Goal: Check status: Check status

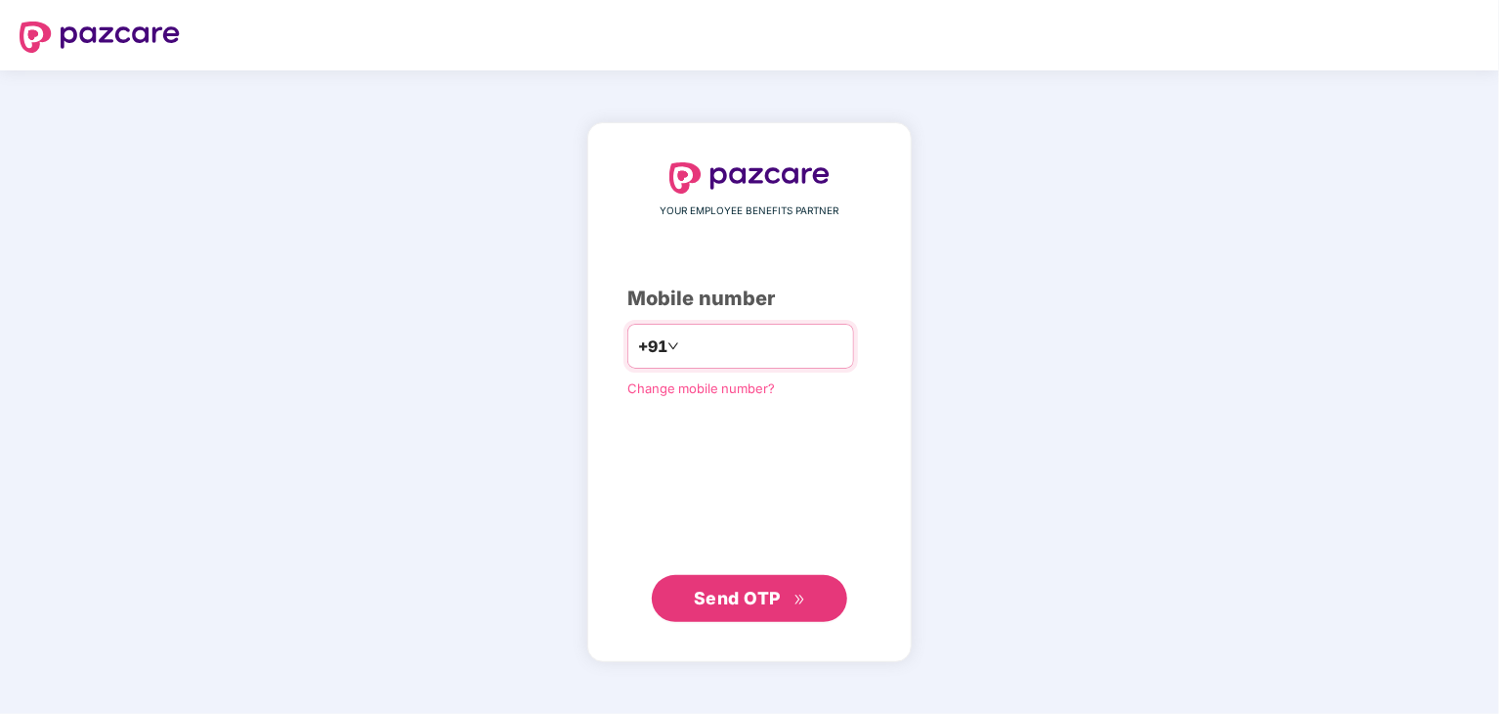
type input "**********"
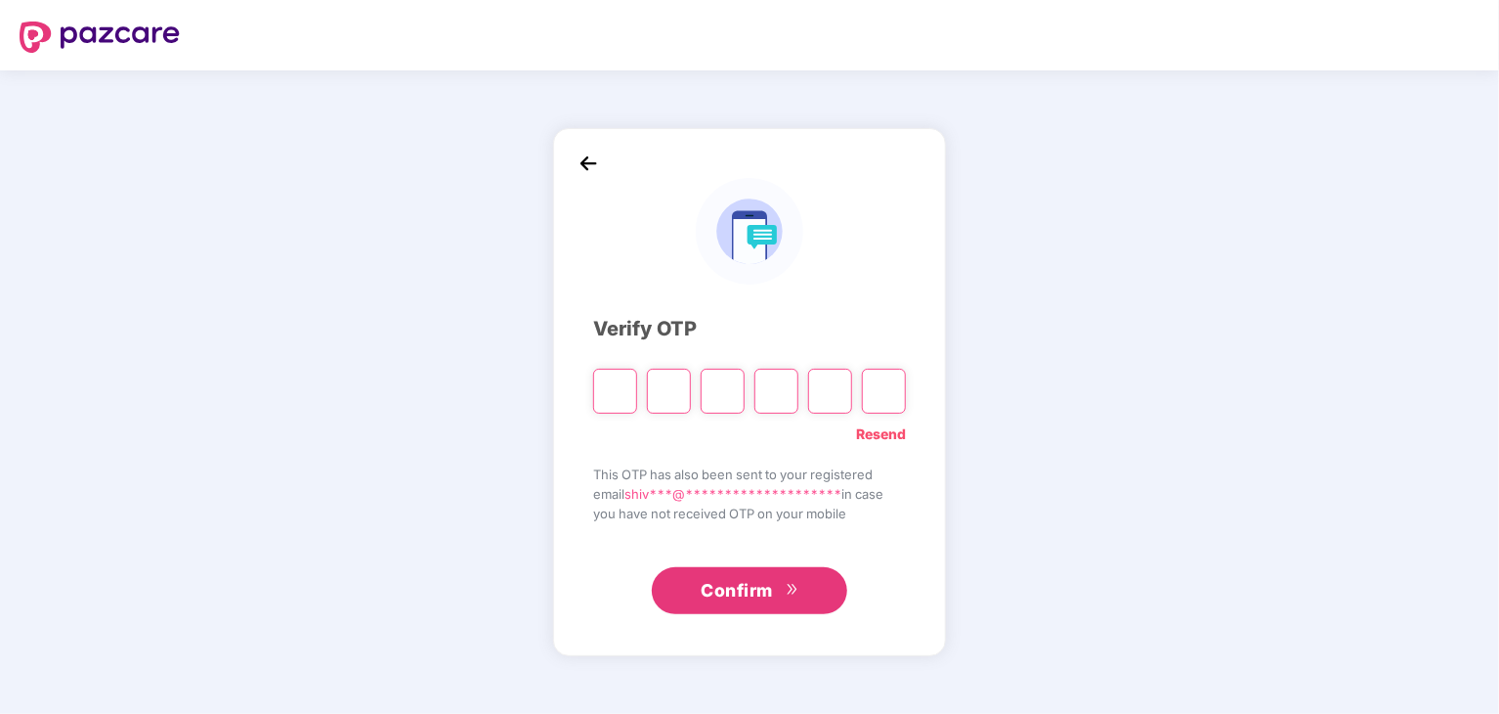
type input "*"
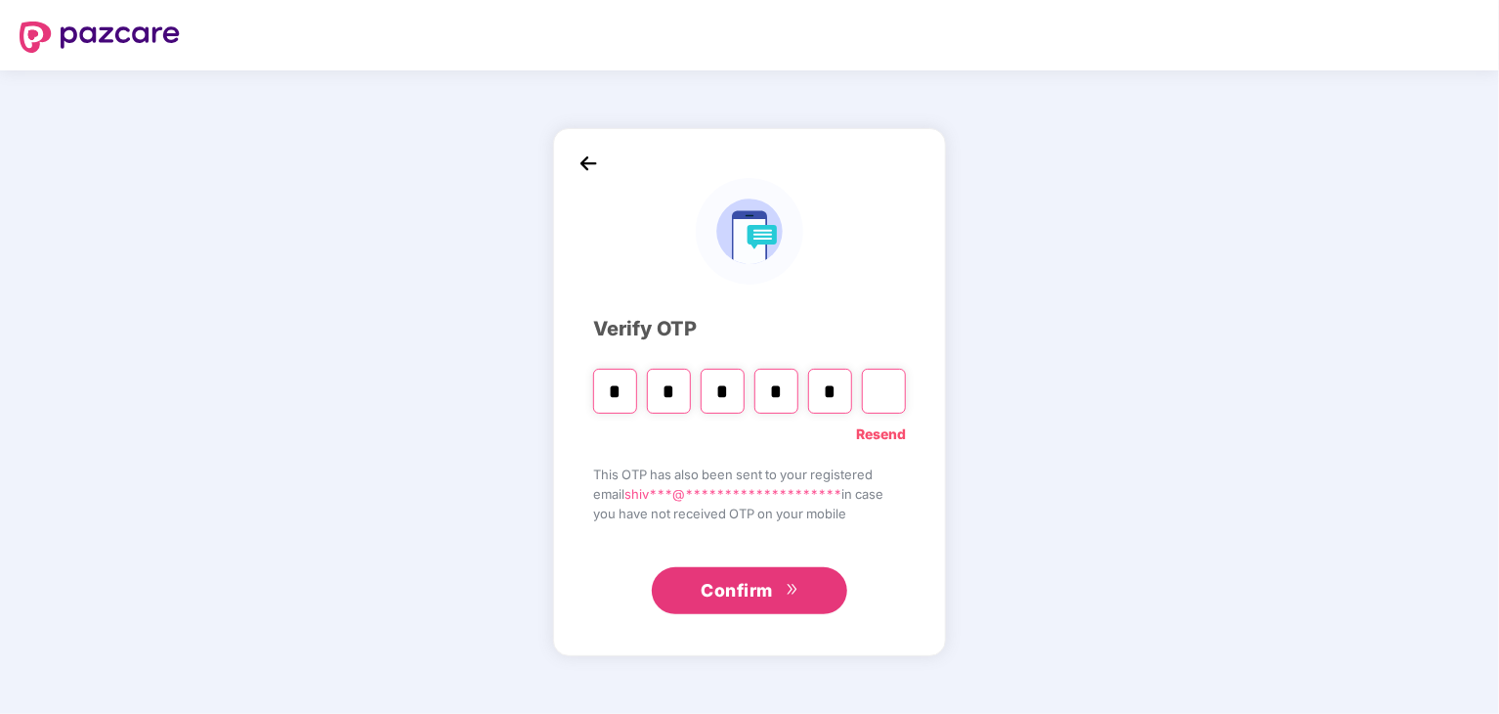
type input "*"
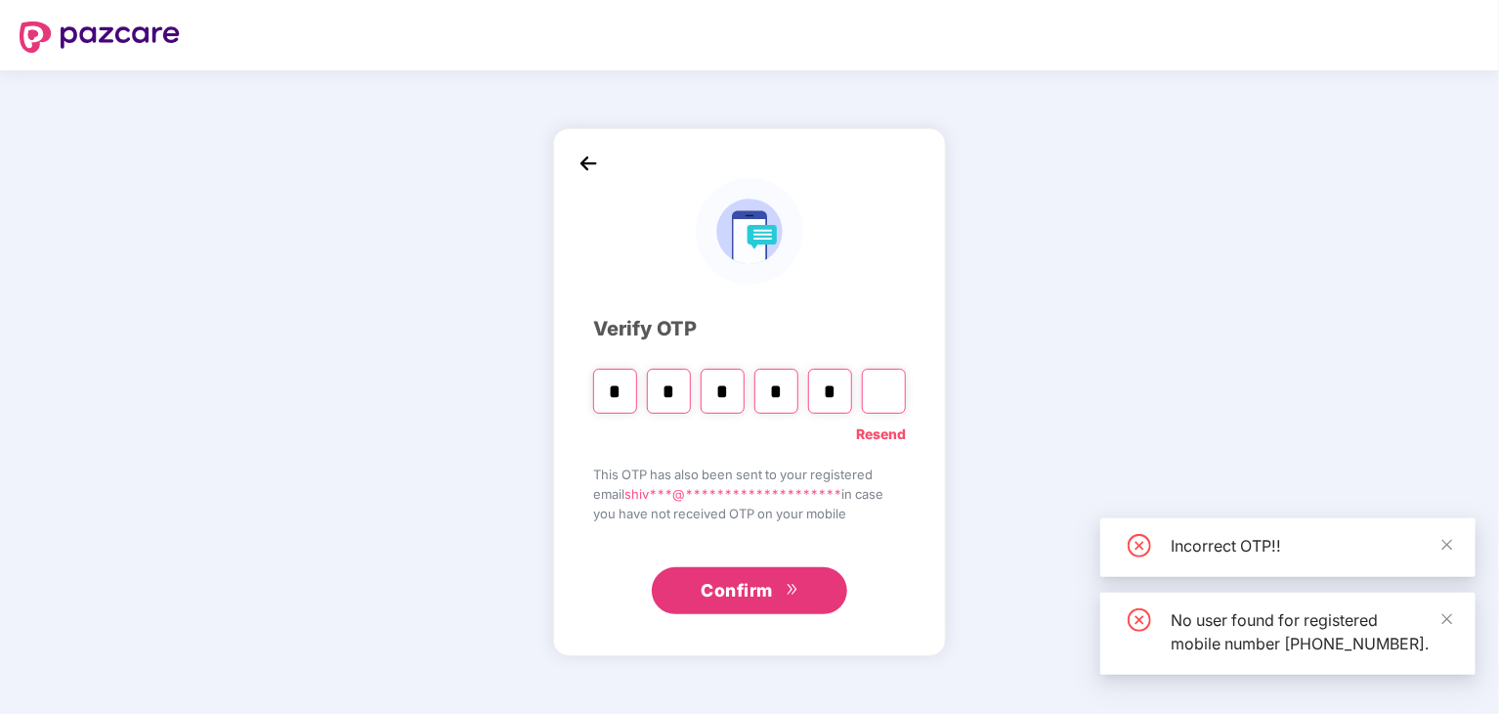
type input "*"
click at [831, 388] on input "*" at bounding box center [830, 391] width 44 height 45
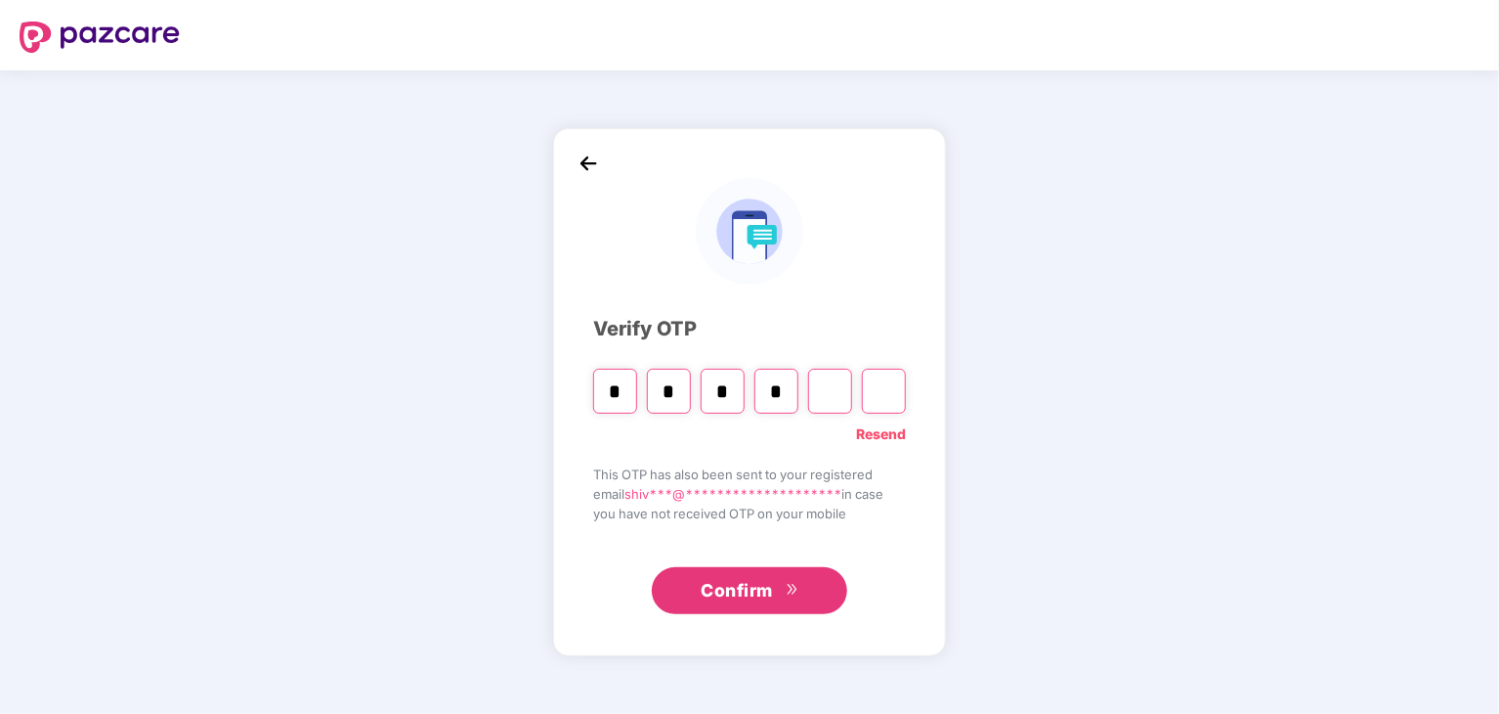
type input "*"
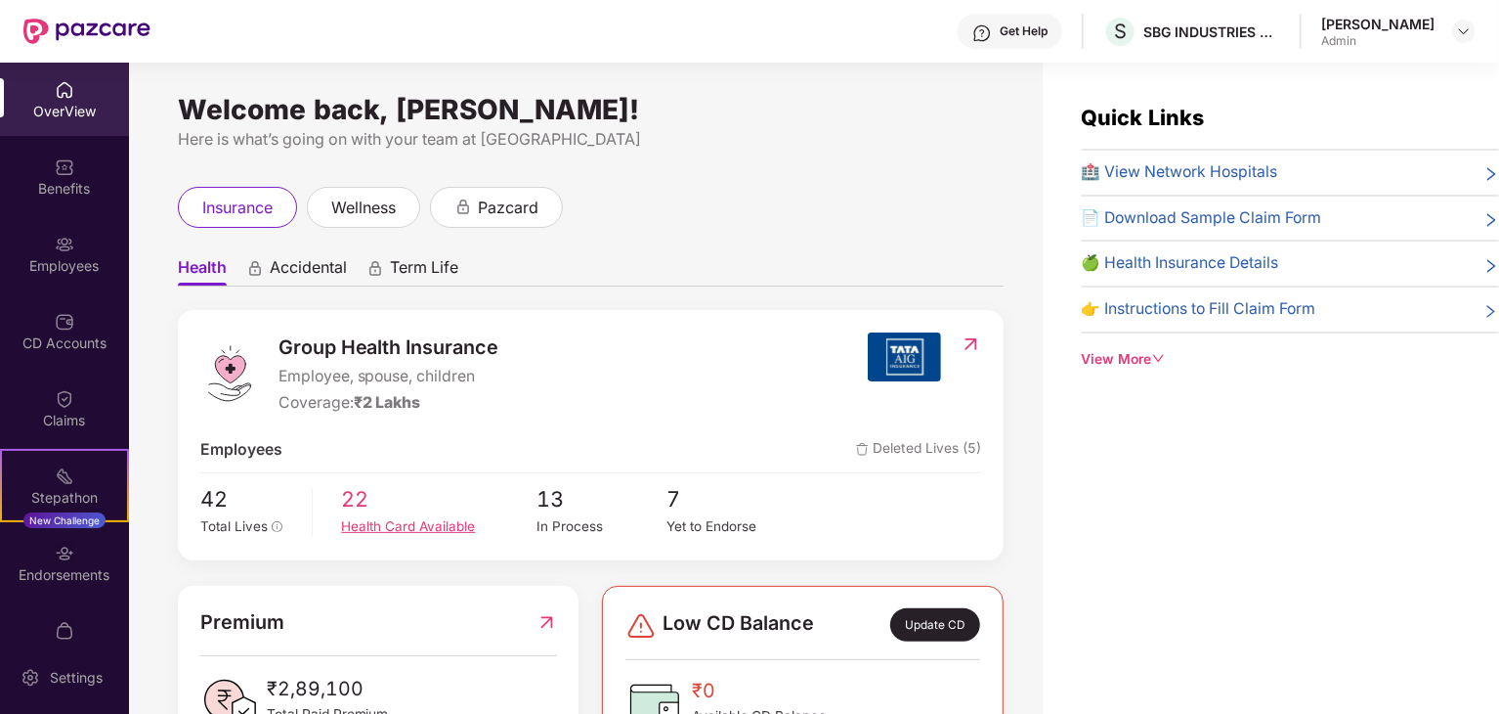
scroll to position [78, 0]
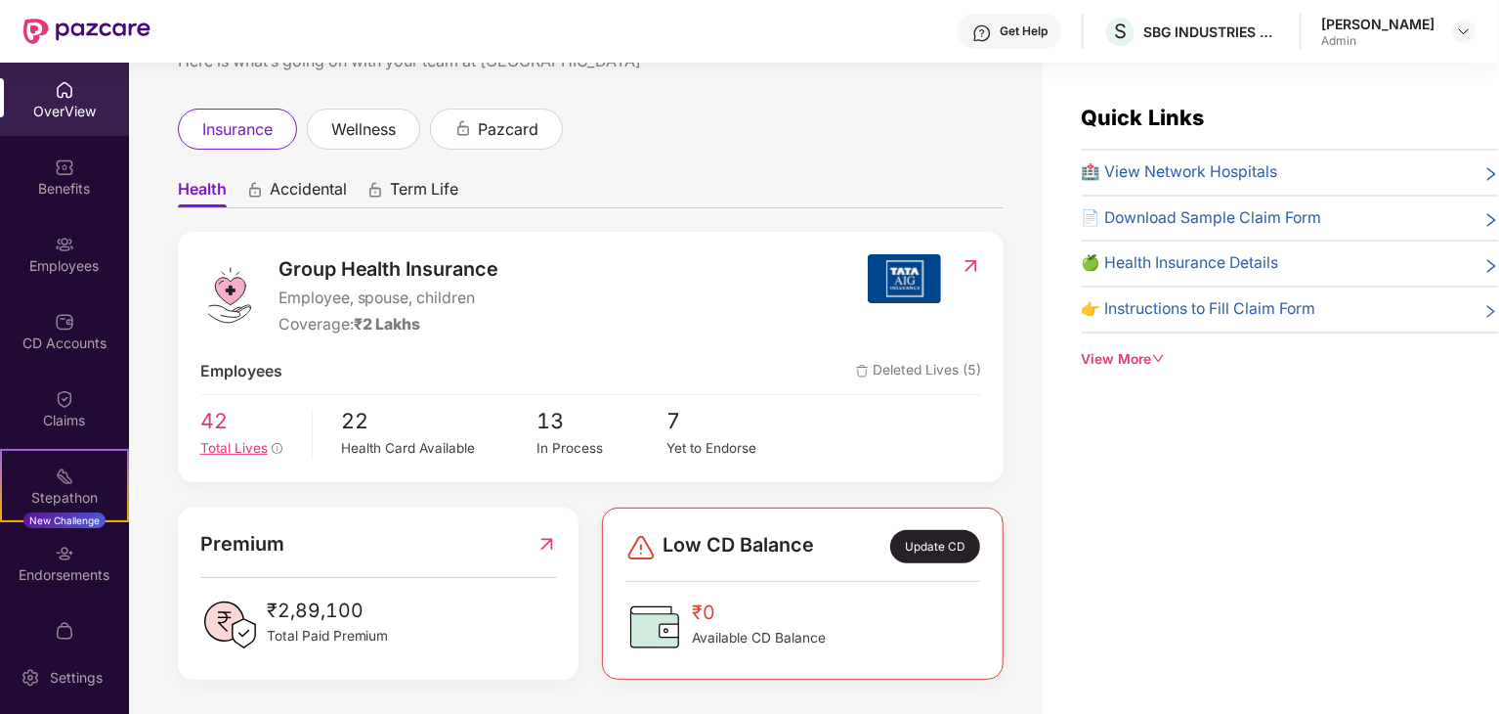
click at [236, 454] on span "Total Lives" at bounding box center [233, 448] width 67 height 16
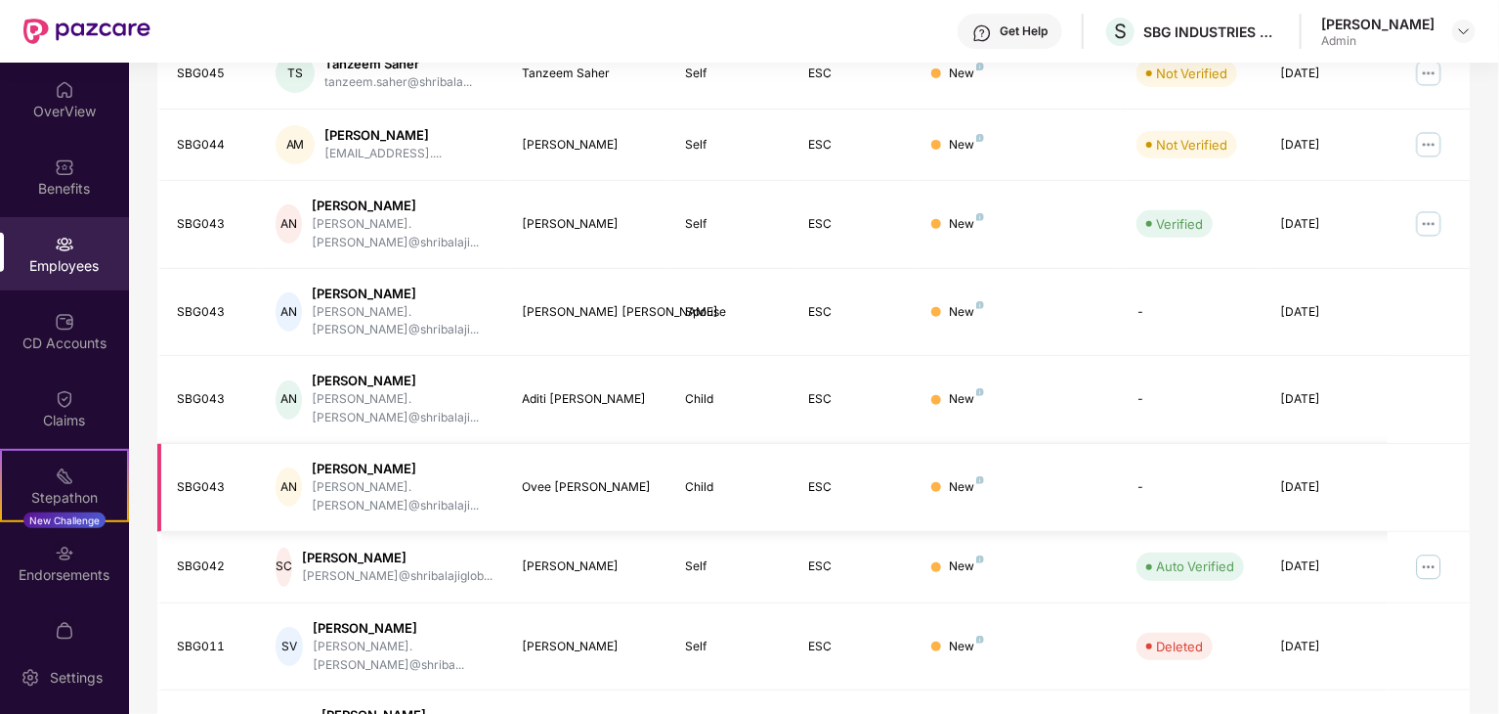
scroll to position [485, 0]
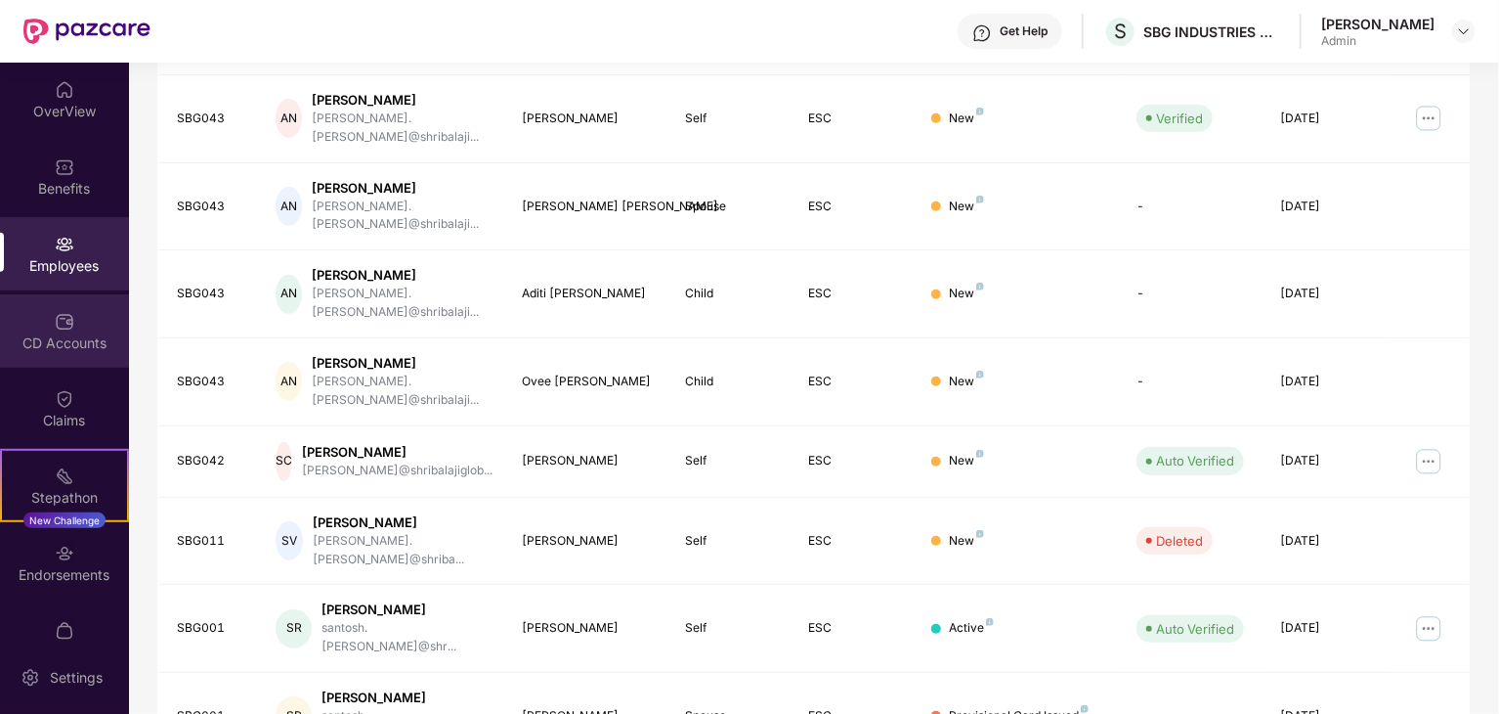
click at [34, 338] on div "CD Accounts" at bounding box center [64, 343] width 129 height 20
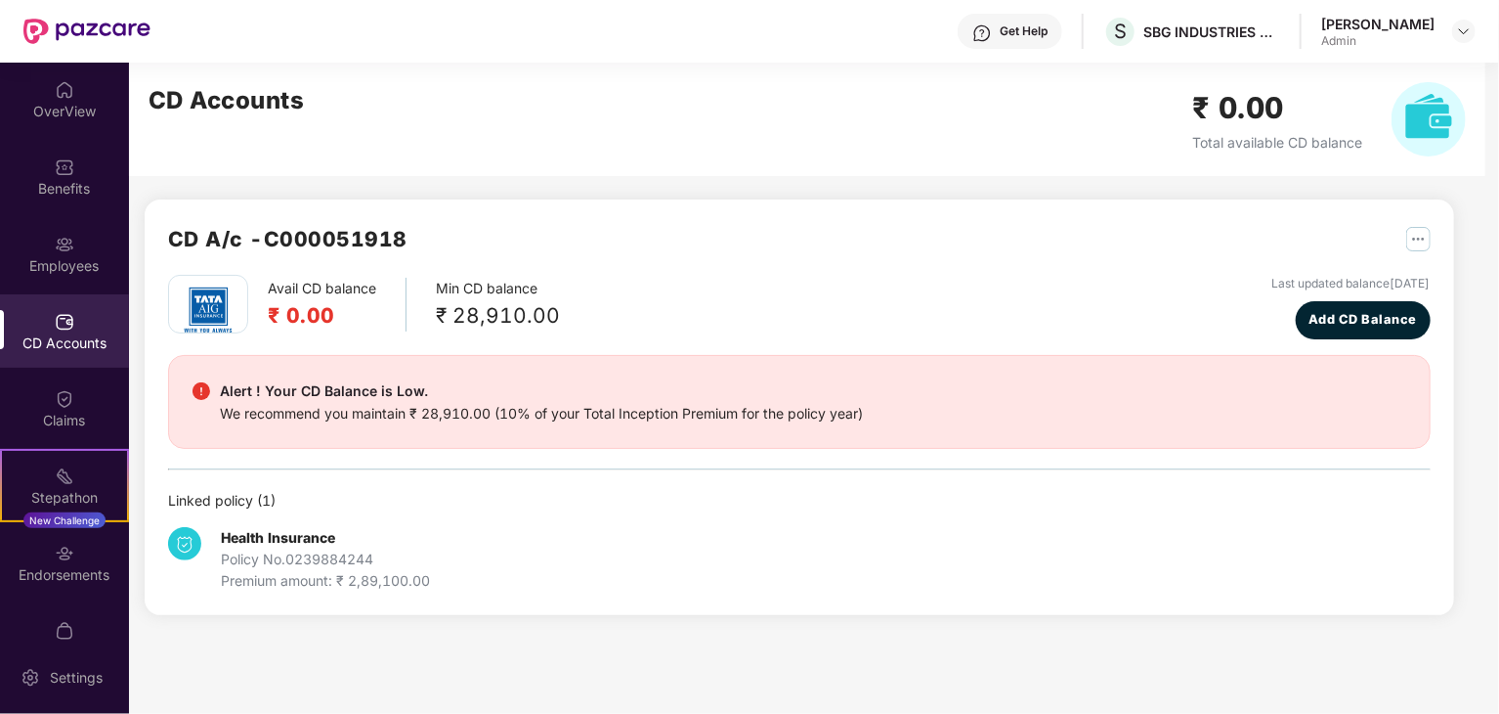
click at [1265, 125] on h2 "₹ 0.00" at bounding box center [1278, 108] width 170 height 46
click at [63, 570] on div "Endorsements" at bounding box center [64, 575] width 129 height 20
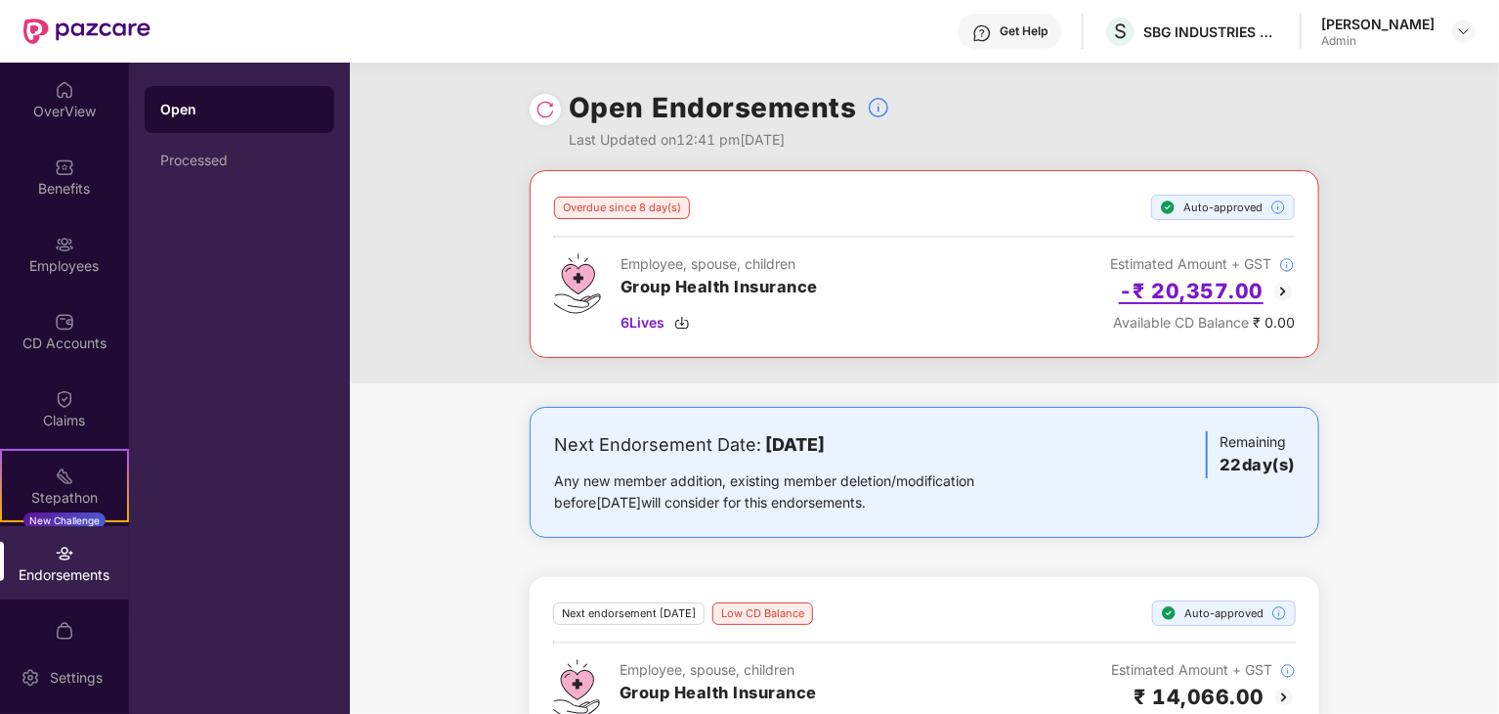
click at [1214, 286] on h2 "-₹ 20,357.00" at bounding box center [1191, 291] width 145 height 32
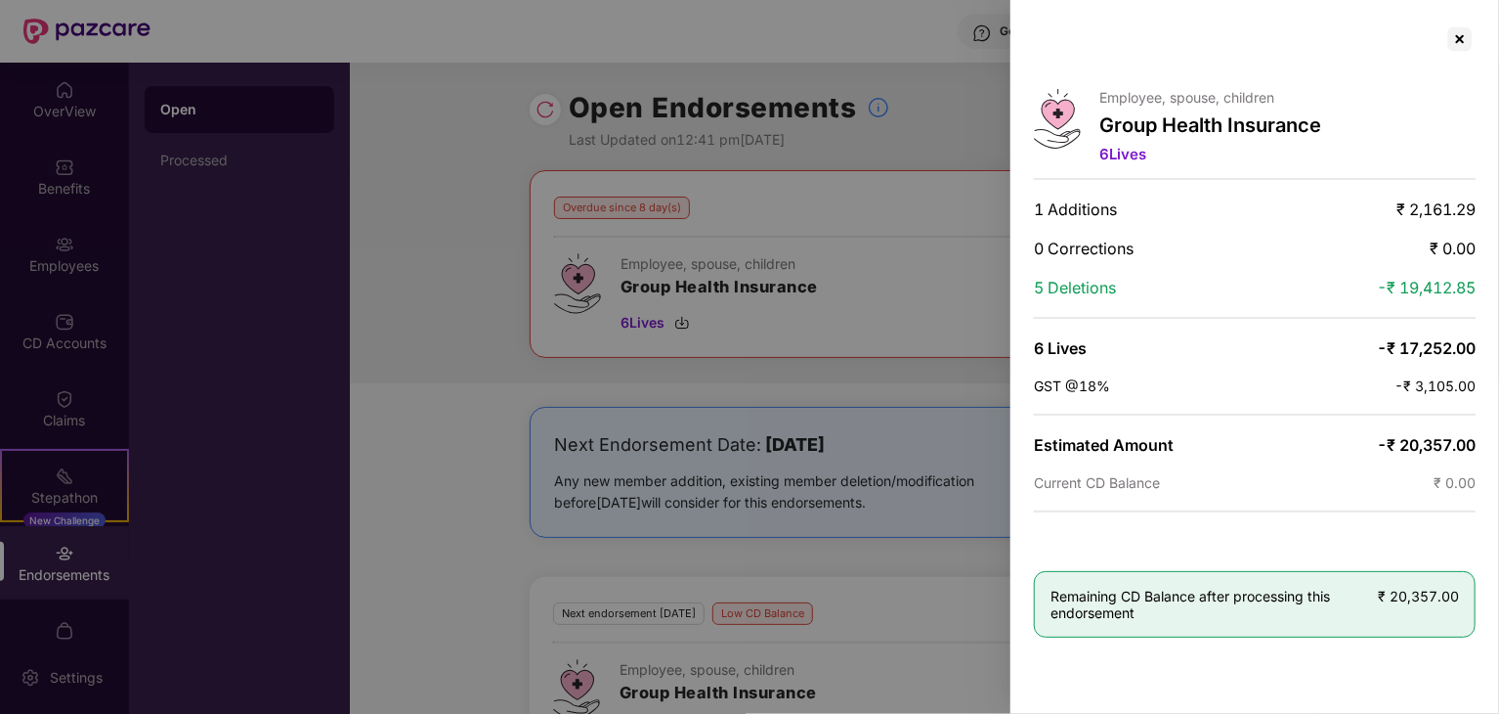
click at [313, 482] on div at bounding box center [749, 357] width 1499 height 714
click at [1450, 36] on div at bounding box center [1460, 38] width 31 height 31
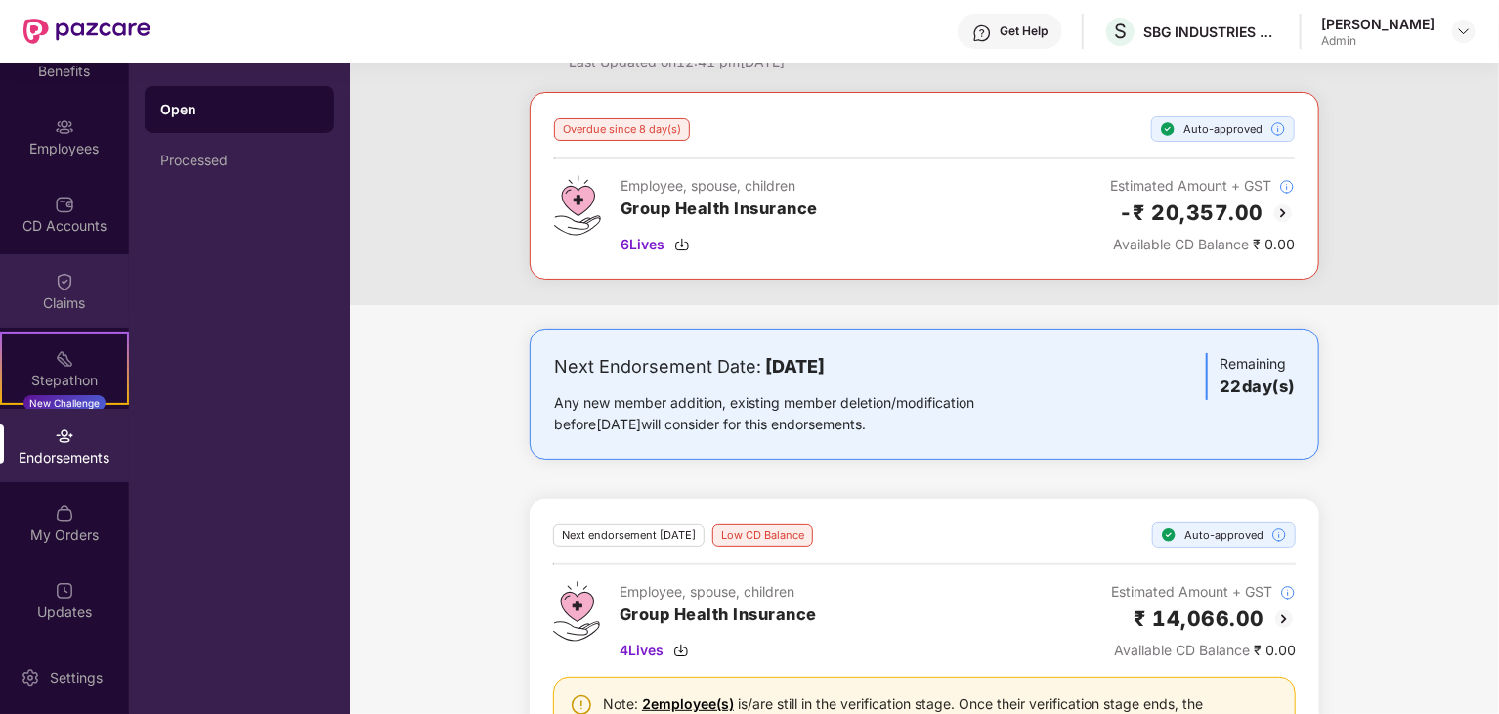
scroll to position [78, 0]
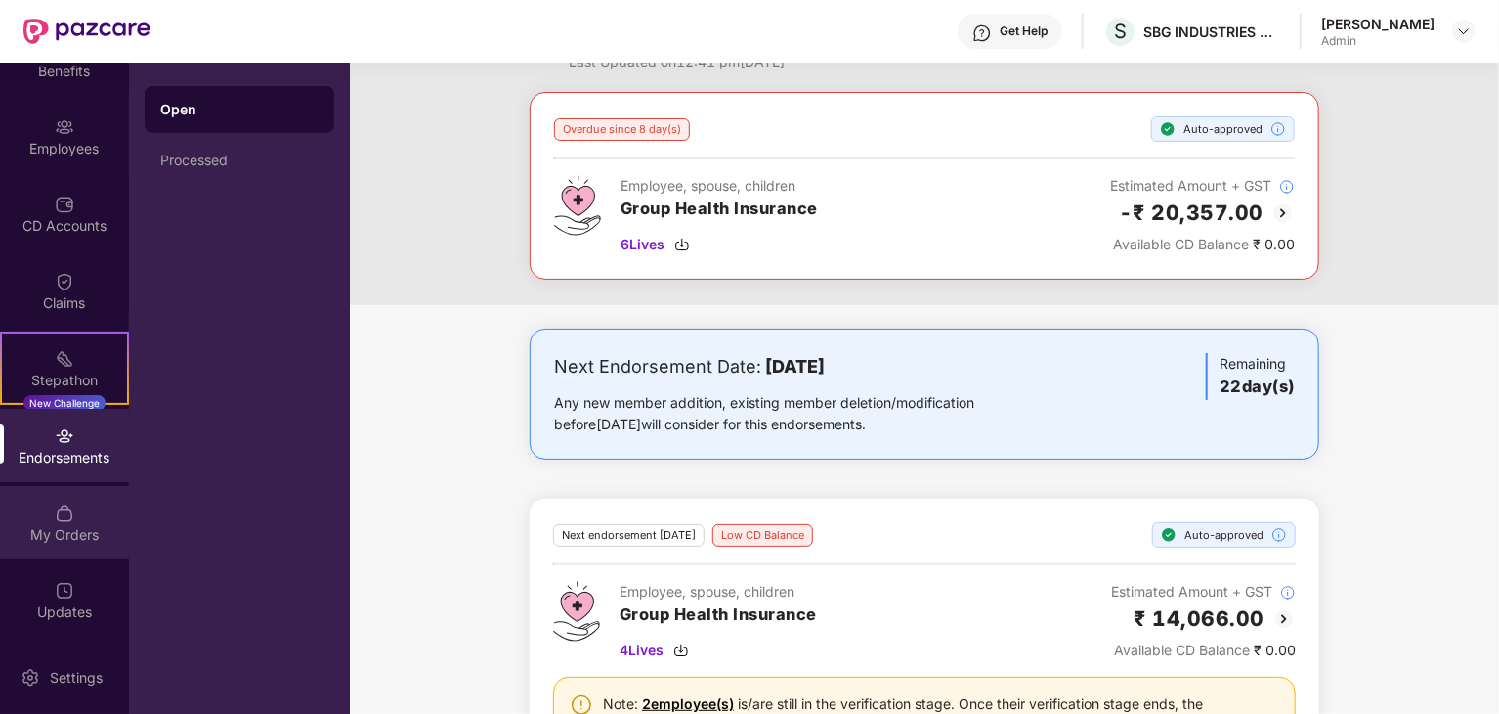
click at [62, 512] on img at bounding box center [65, 513] width 20 height 20
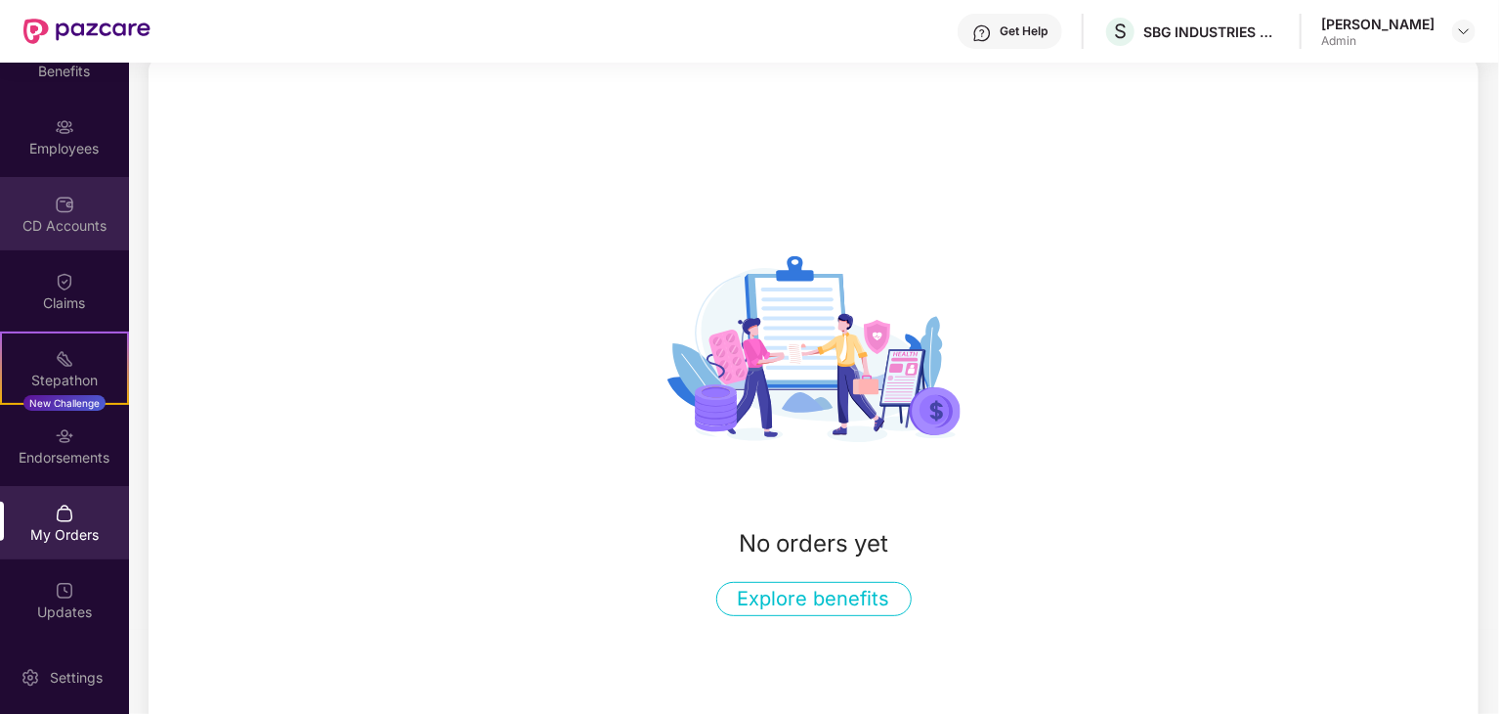
click at [0, 187] on div "CD Accounts" at bounding box center [64, 213] width 129 height 73
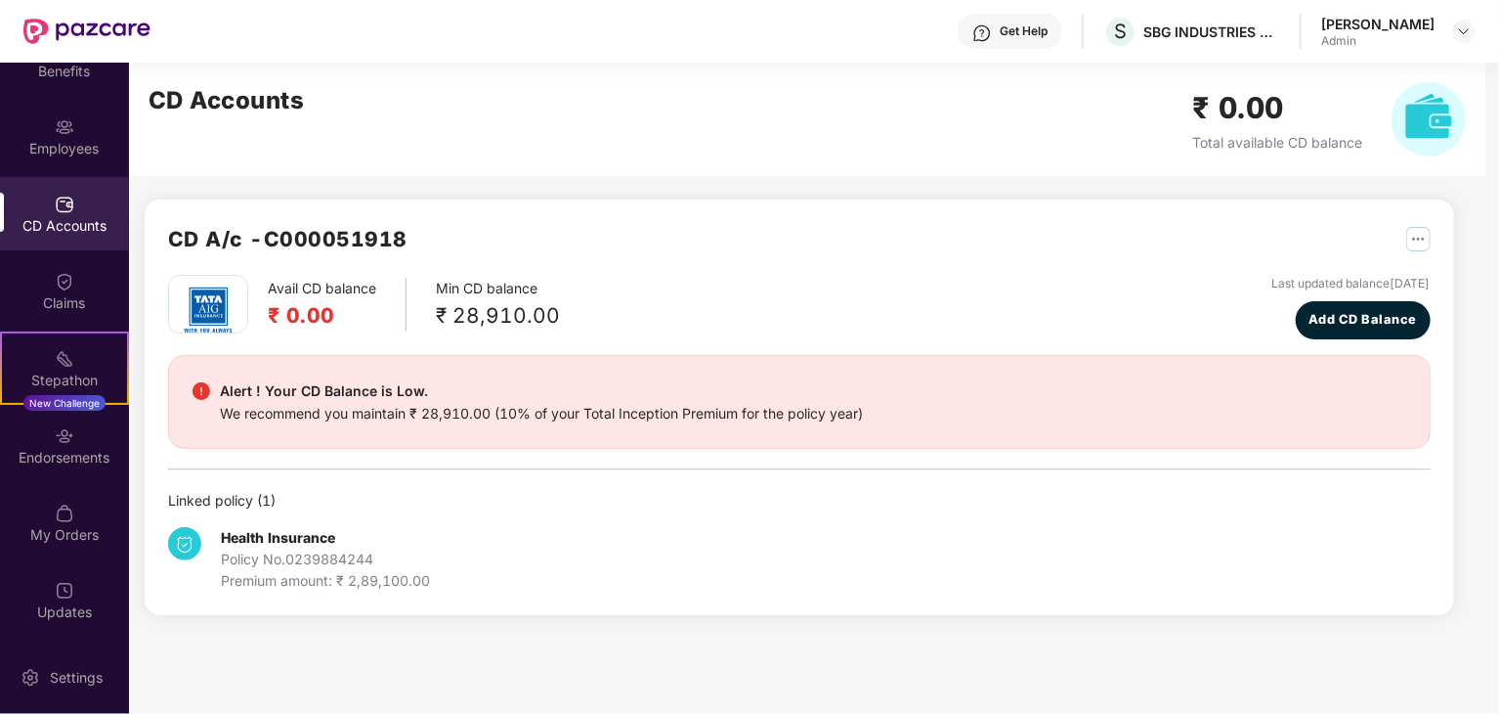
scroll to position [0, 0]
click at [66, 146] on div "Employees" at bounding box center [64, 149] width 129 height 20
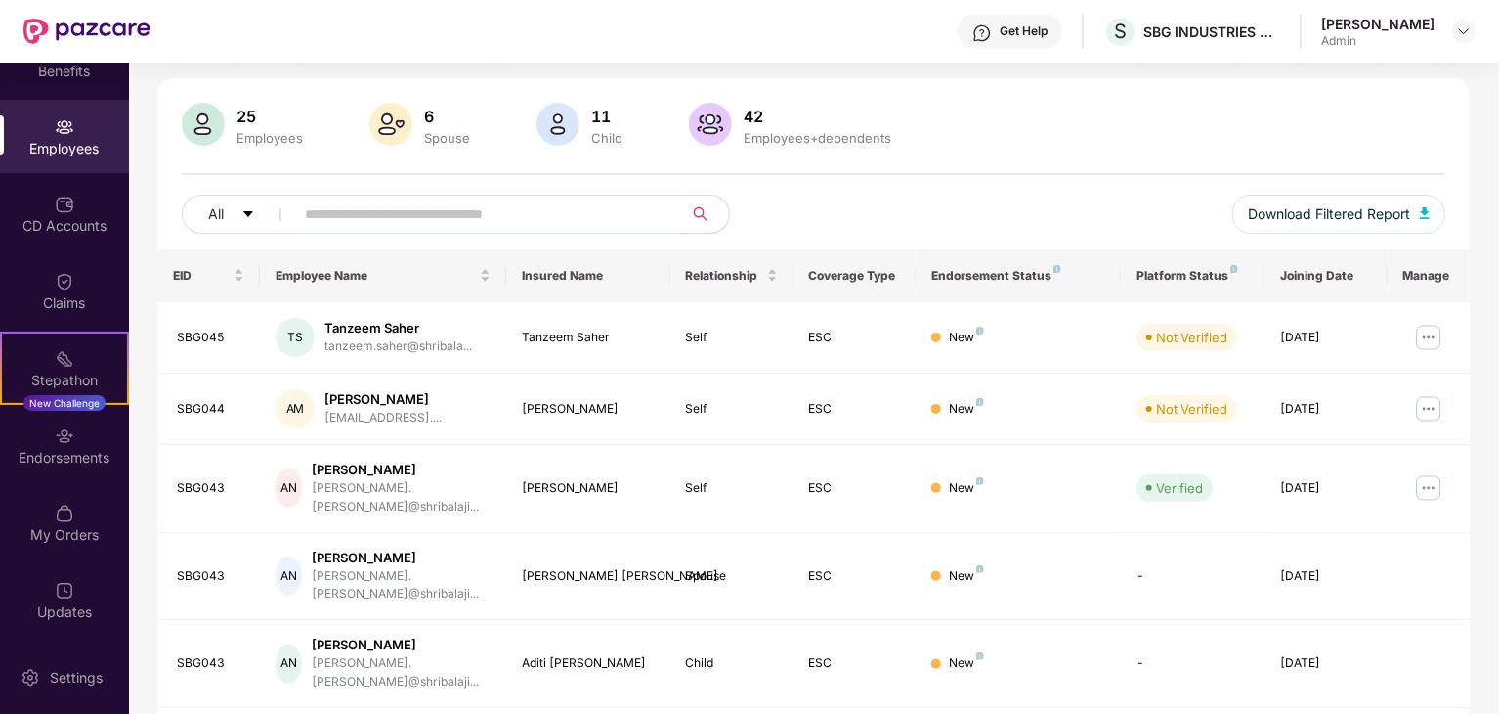
scroll to position [116, 0]
drag, startPoint x: 1003, startPoint y: 282, endPoint x: 1048, endPoint y: 268, distance: 47.3
click at [1048, 268] on th "Endorsement Status" at bounding box center [1018, 274] width 205 height 53
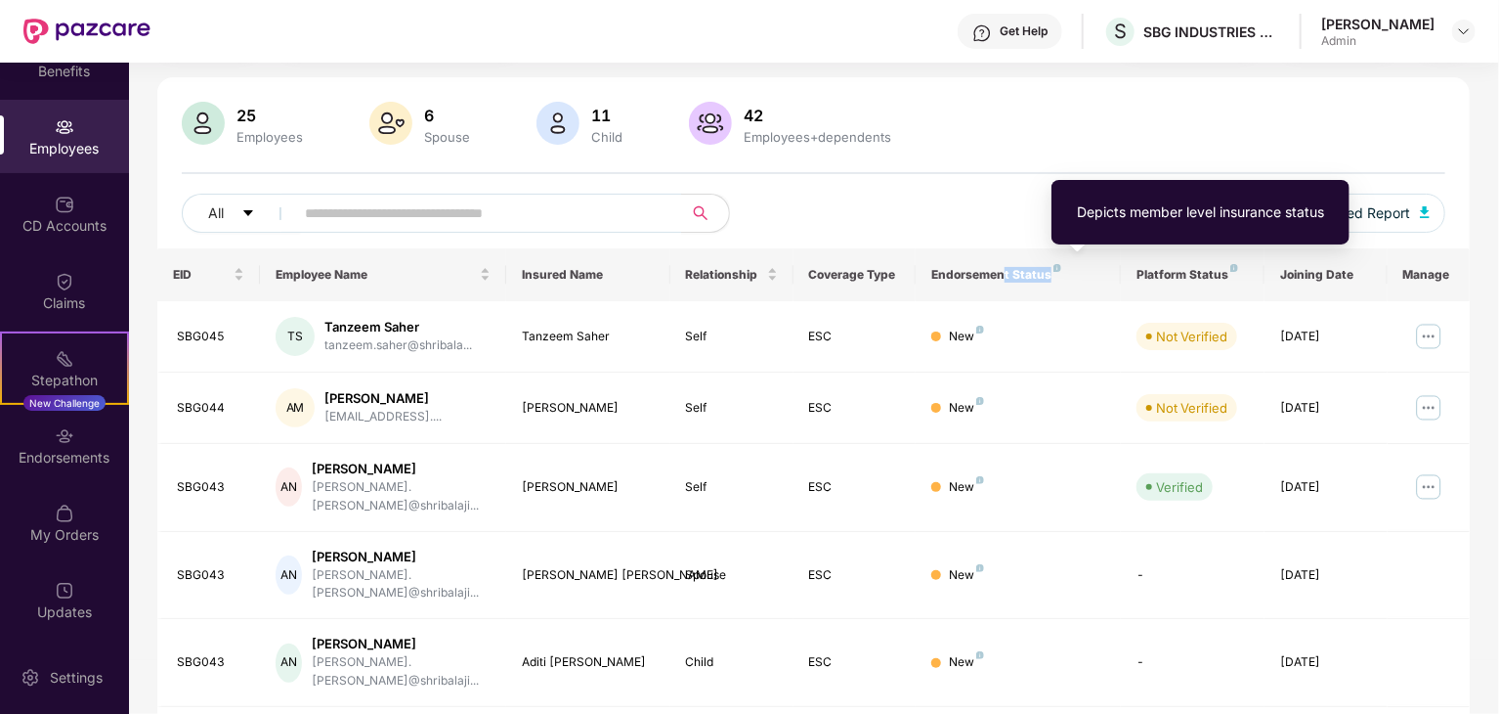
click at [1056, 268] on img at bounding box center [1058, 268] width 8 height 8
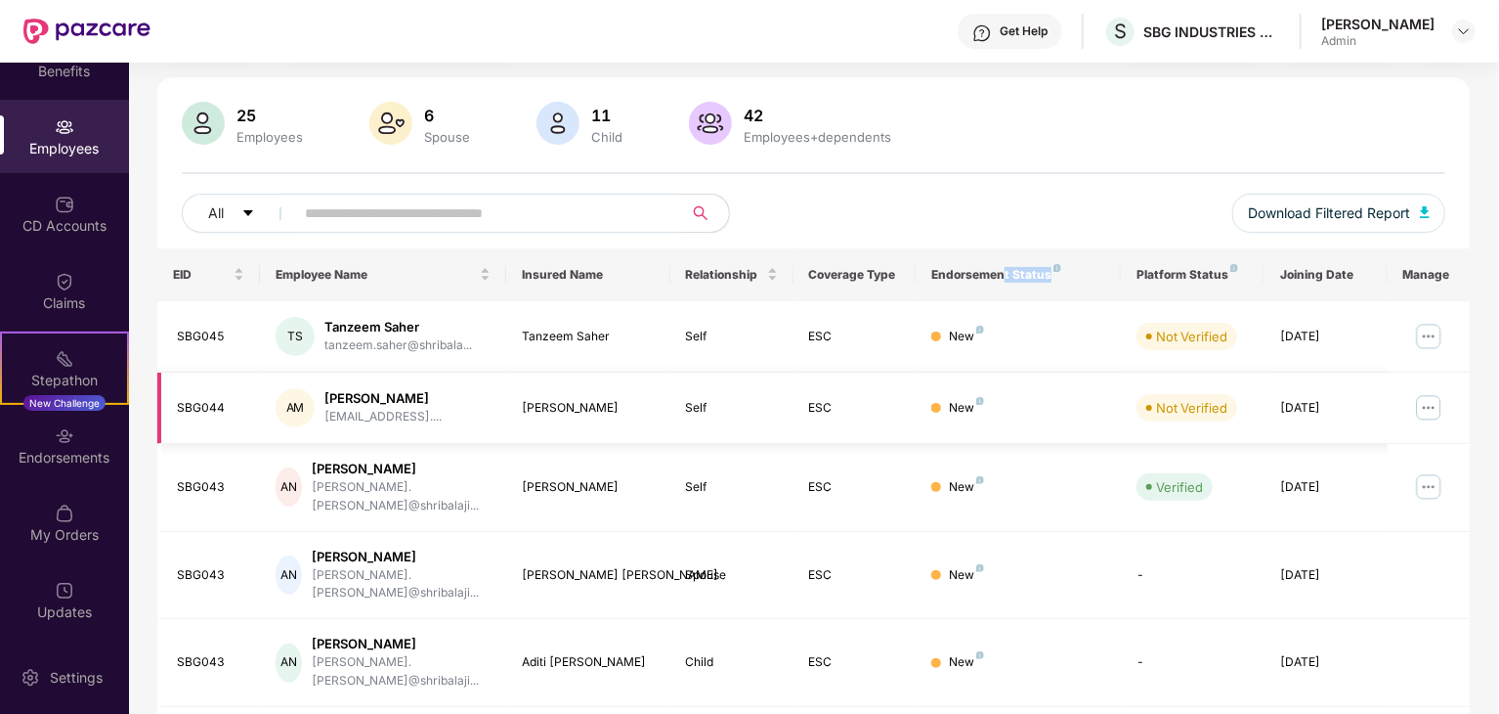
scroll to position [485, 0]
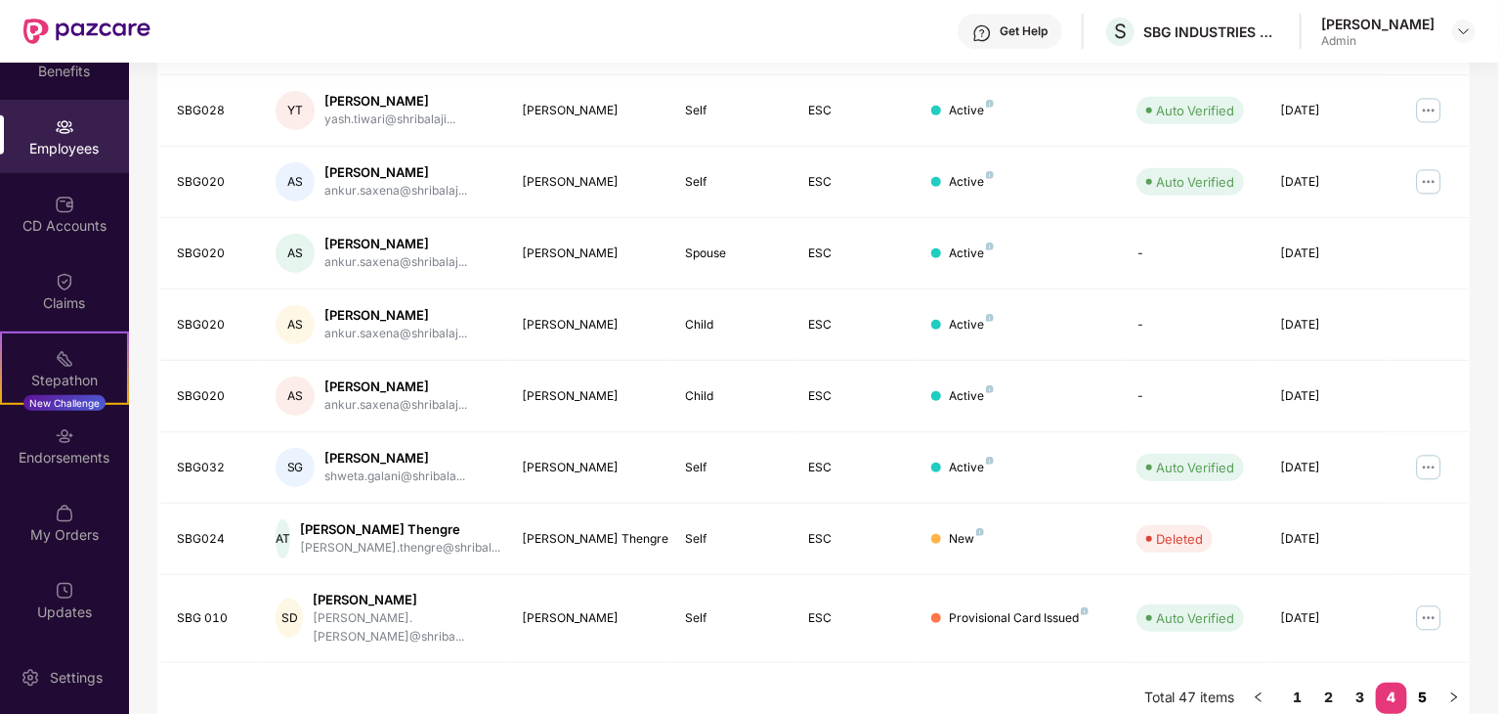
click at [1433, 682] on link "5" at bounding box center [1423, 696] width 31 height 29
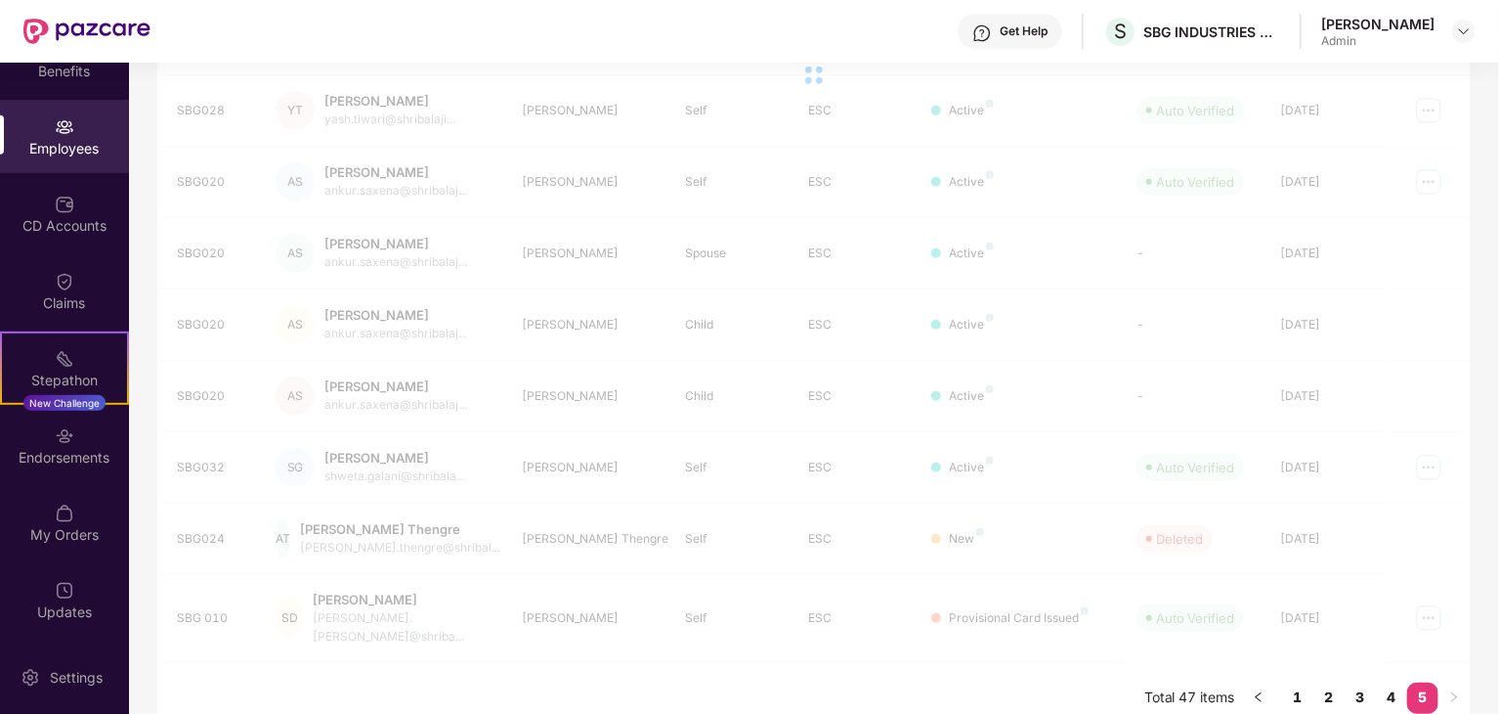
scroll to position [272, 0]
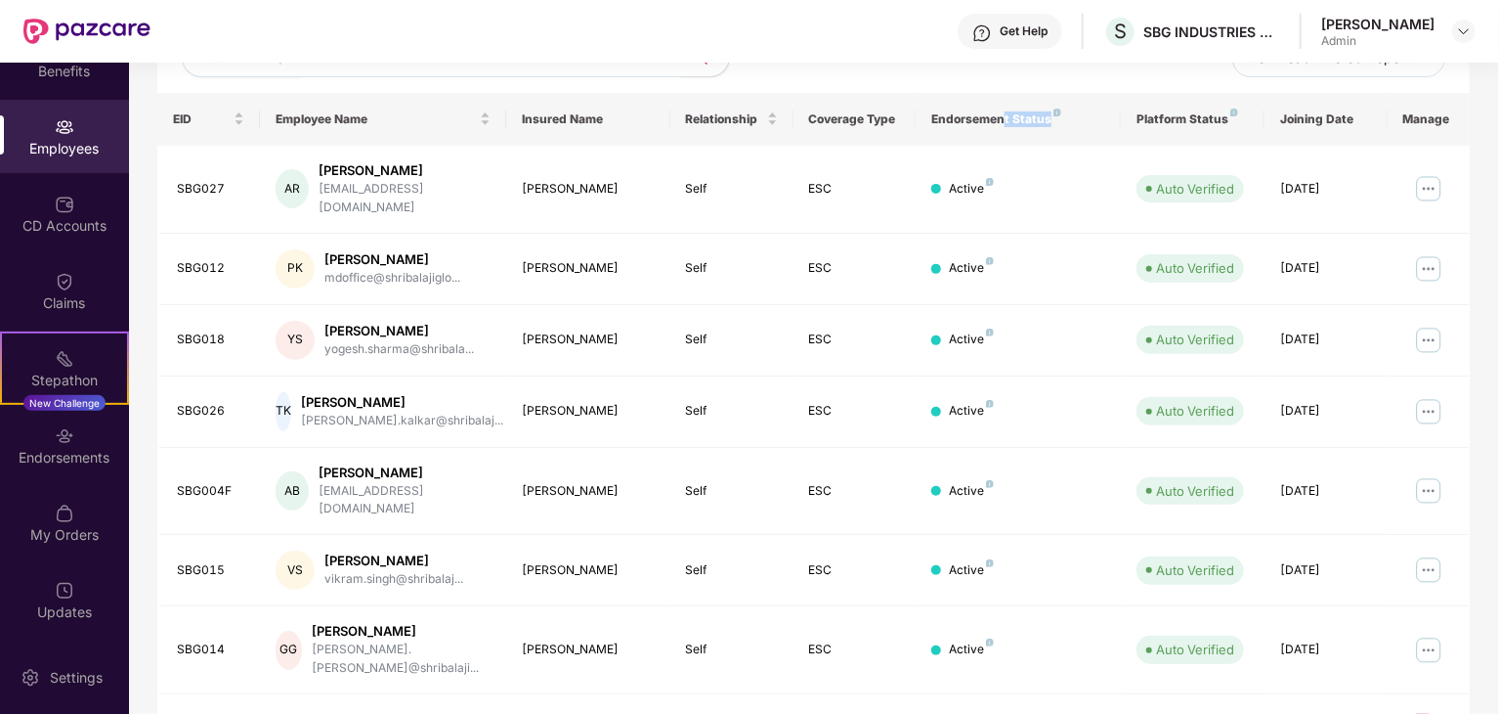
click at [1305, 713] on link "1" at bounding box center [1297, 728] width 31 height 29
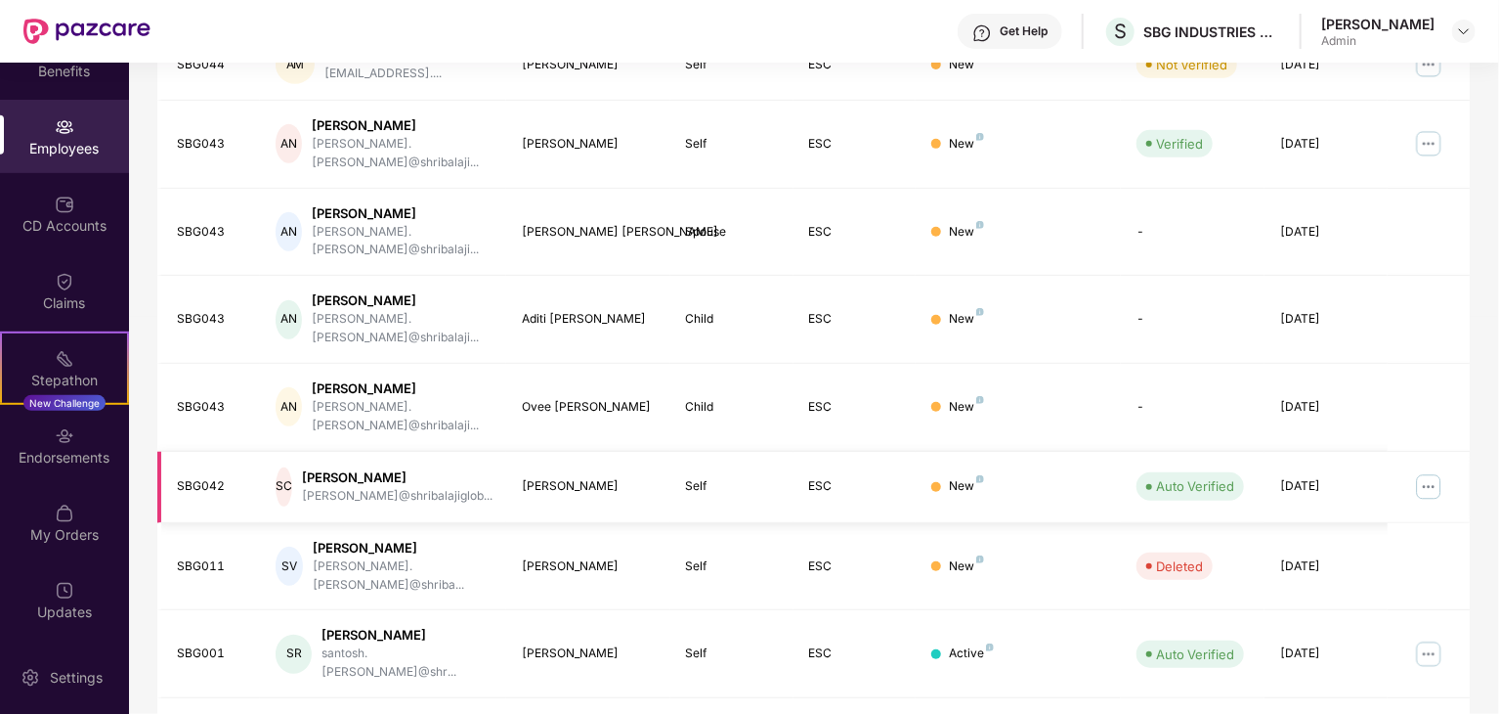
scroll to position [485, 0]
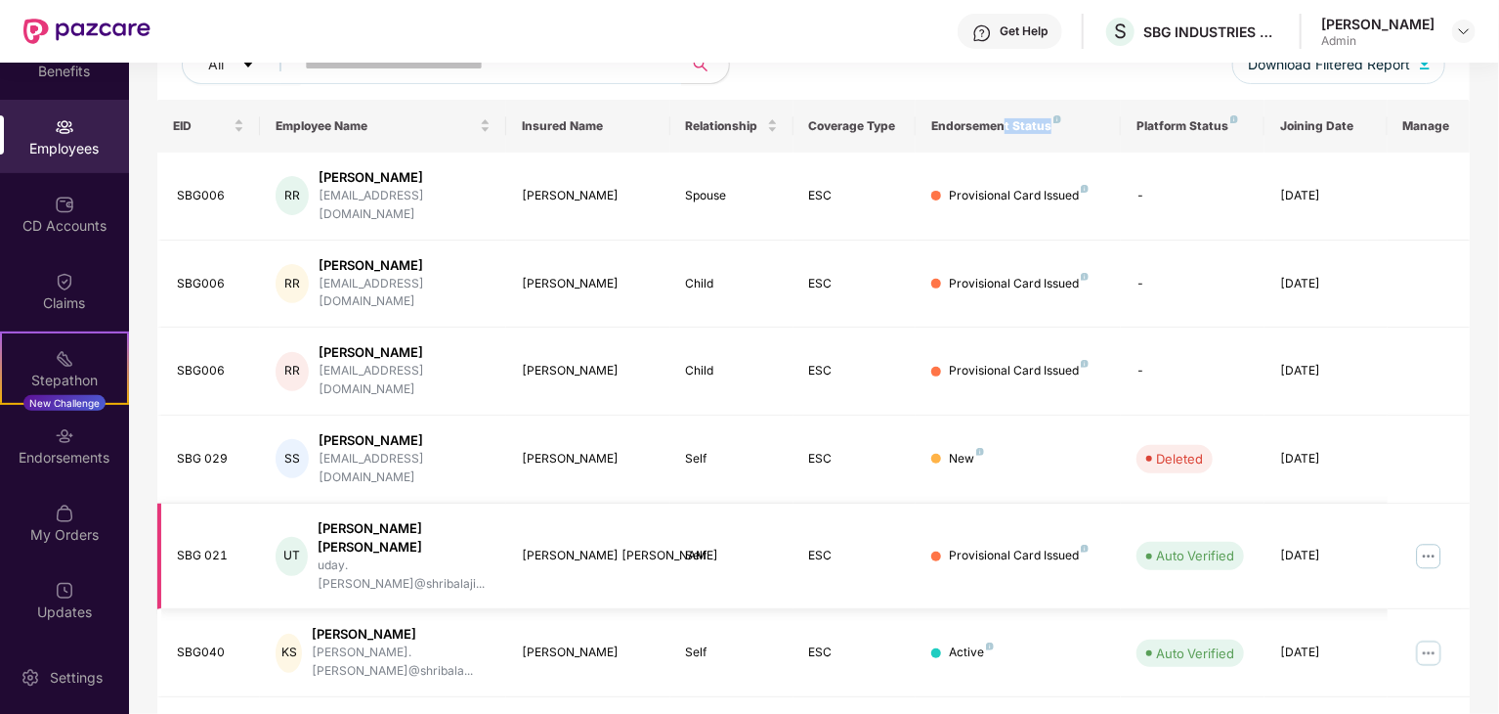
scroll to position [266, 0]
click at [65, 458] on div "Endorsements" at bounding box center [64, 458] width 129 height 20
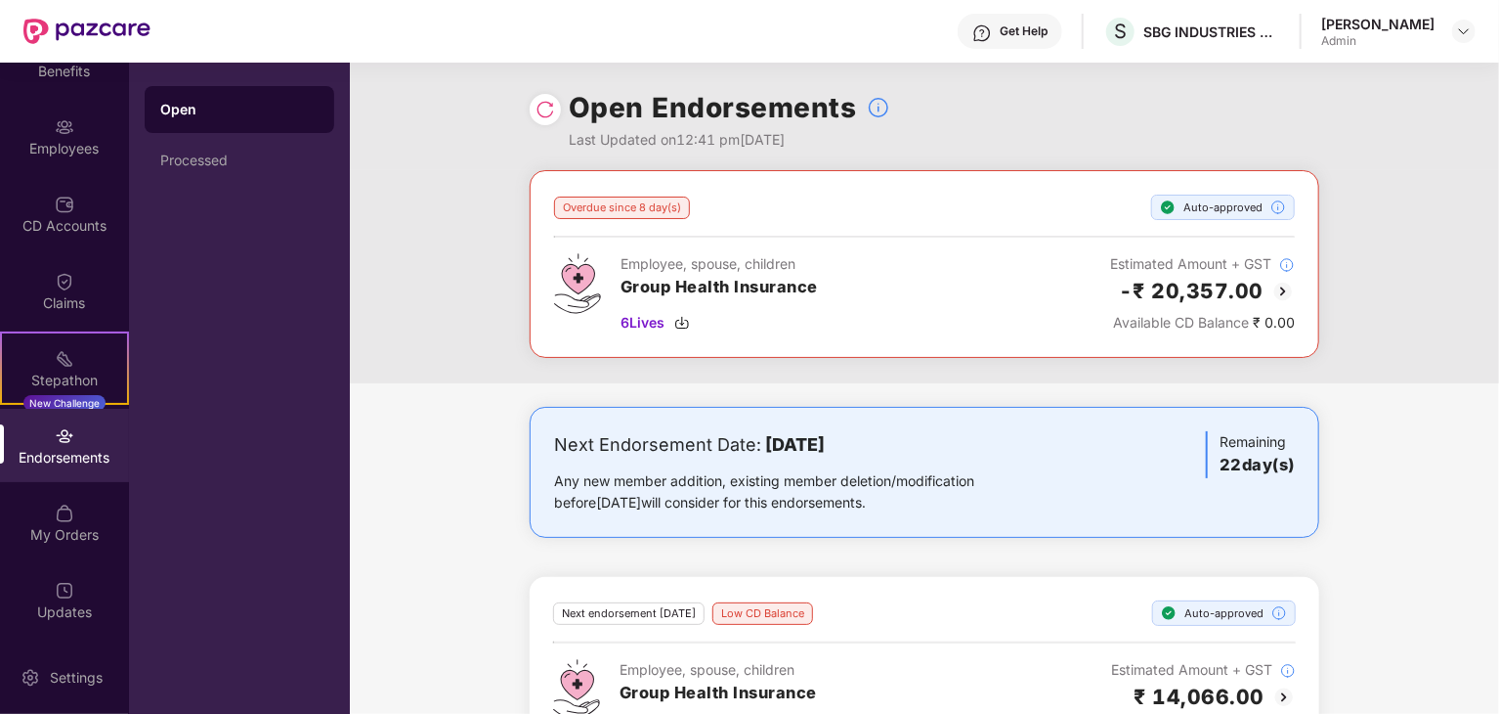
click at [1282, 292] on img at bounding box center [1283, 291] width 23 height 23
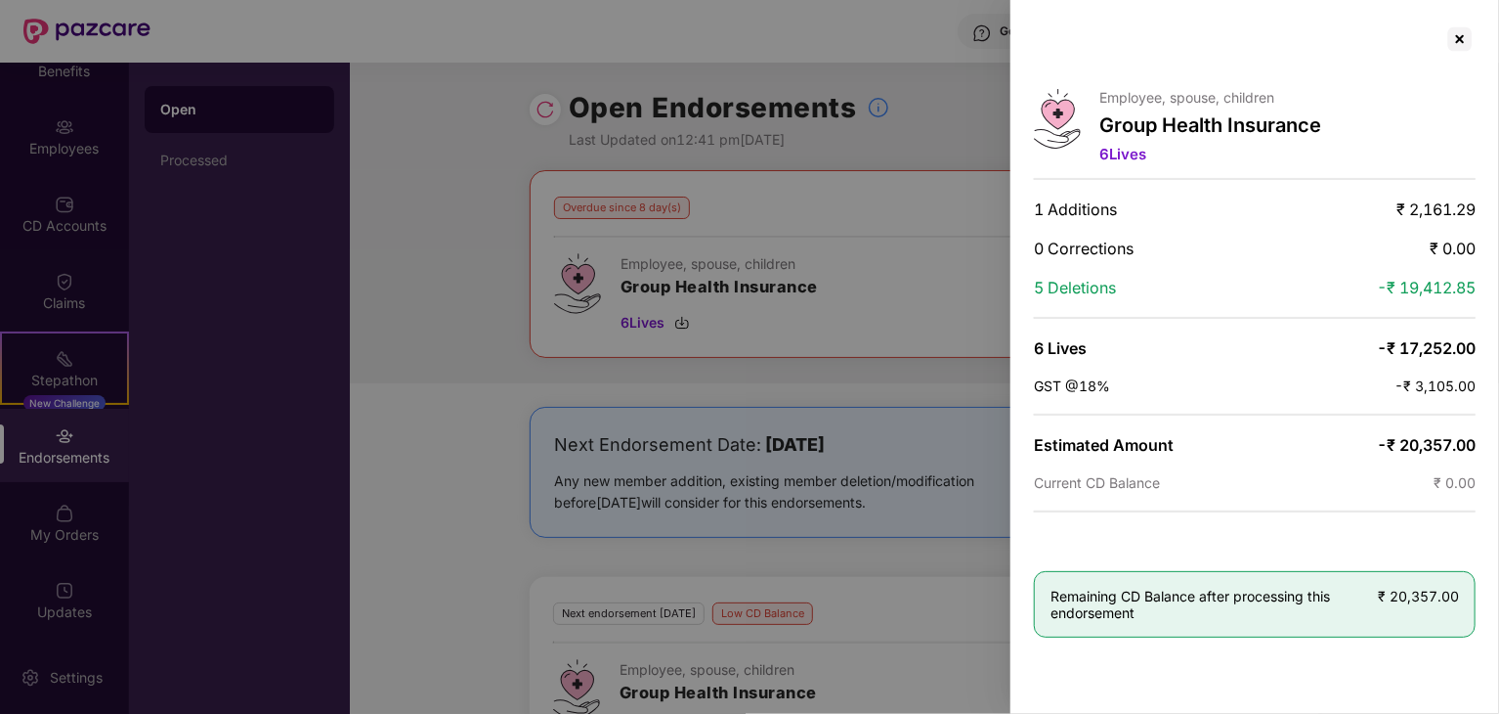
click at [1394, 587] on span "₹ 20,357.00" at bounding box center [1418, 595] width 81 height 17
drag, startPoint x: 1394, startPoint y: 580, endPoint x: 1422, endPoint y: 584, distance: 28.6
click at [1422, 587] on span "₹ 20,357.00" at bounding box center [1418, 595] width 81 height 17
click at [1472, 44] on div at bounding box center [1460, 38] width 31 height 31
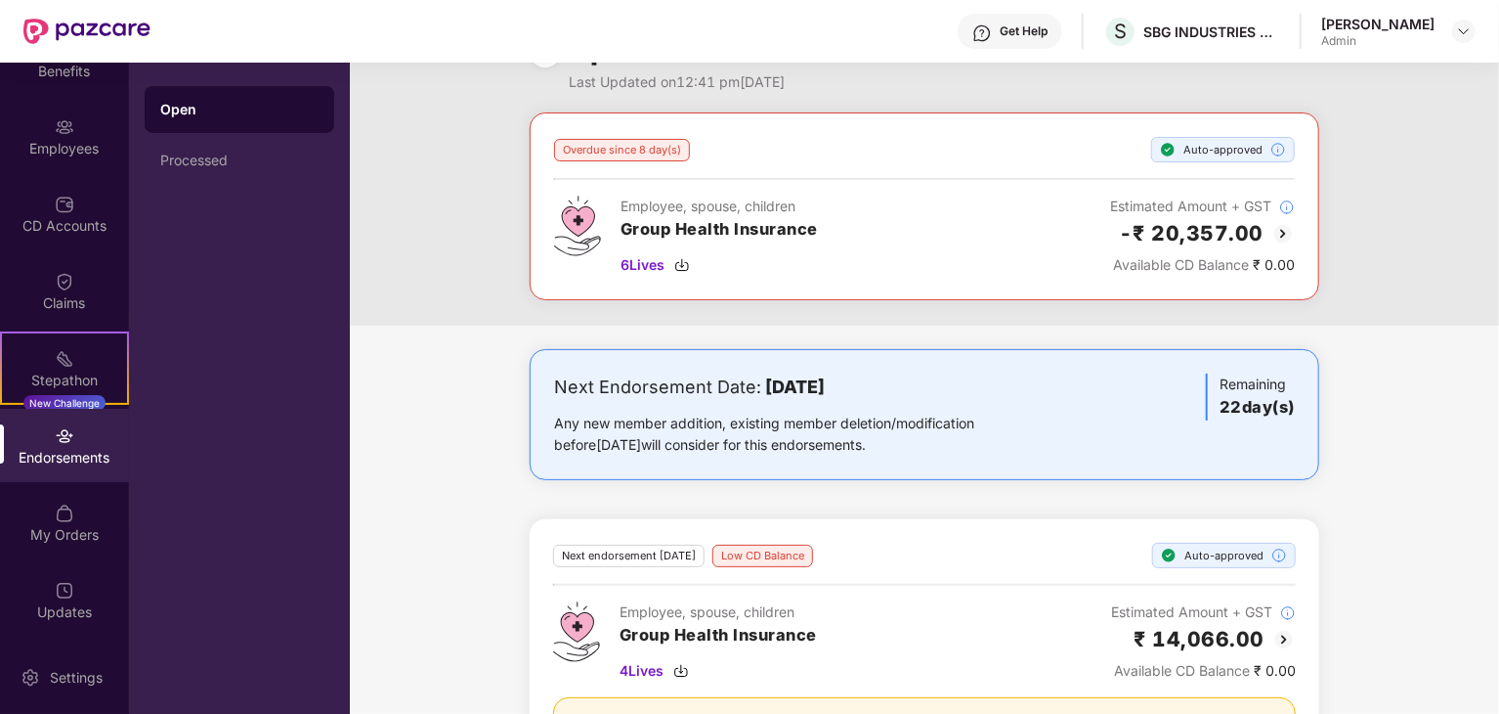
scroll to position [177, 0]
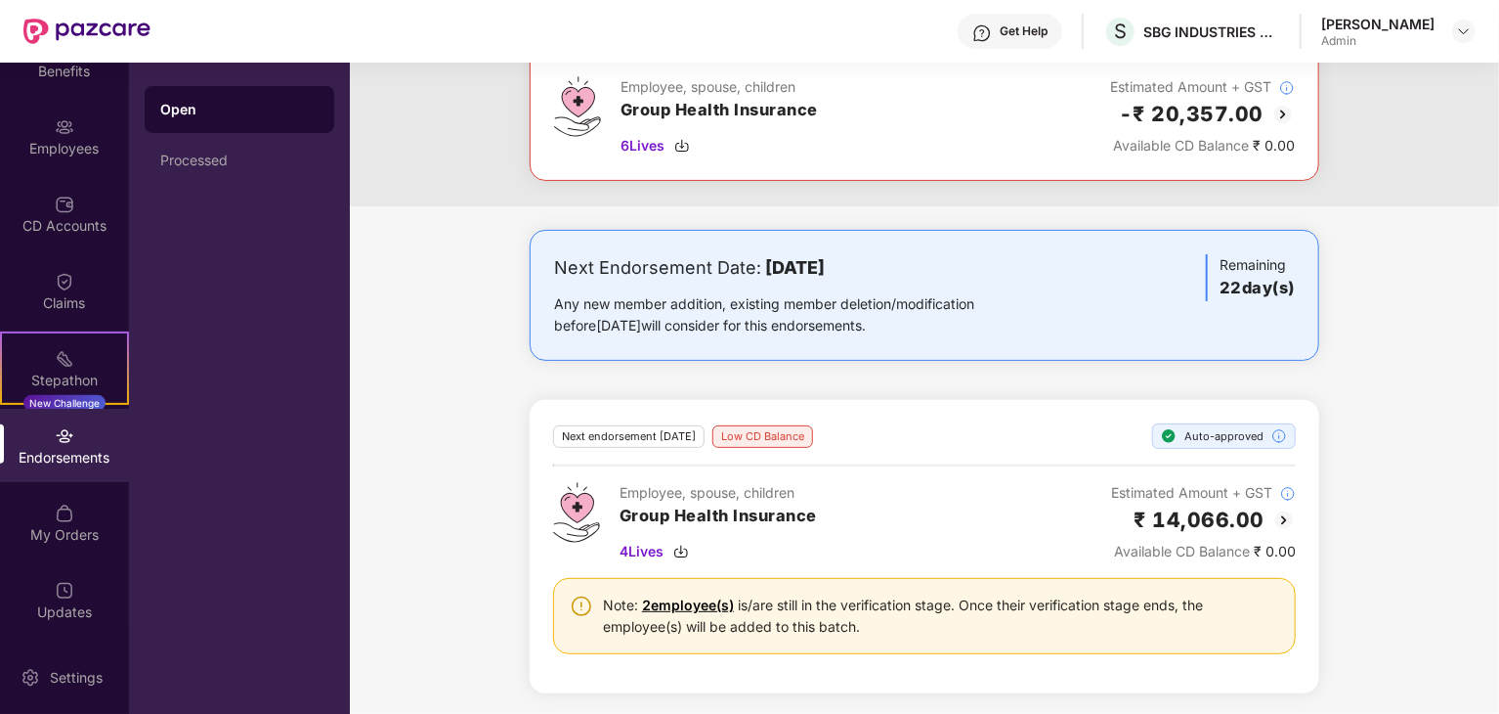
click at [1280, 508] on img at bounding box center [1284, 519] width 23 height 23
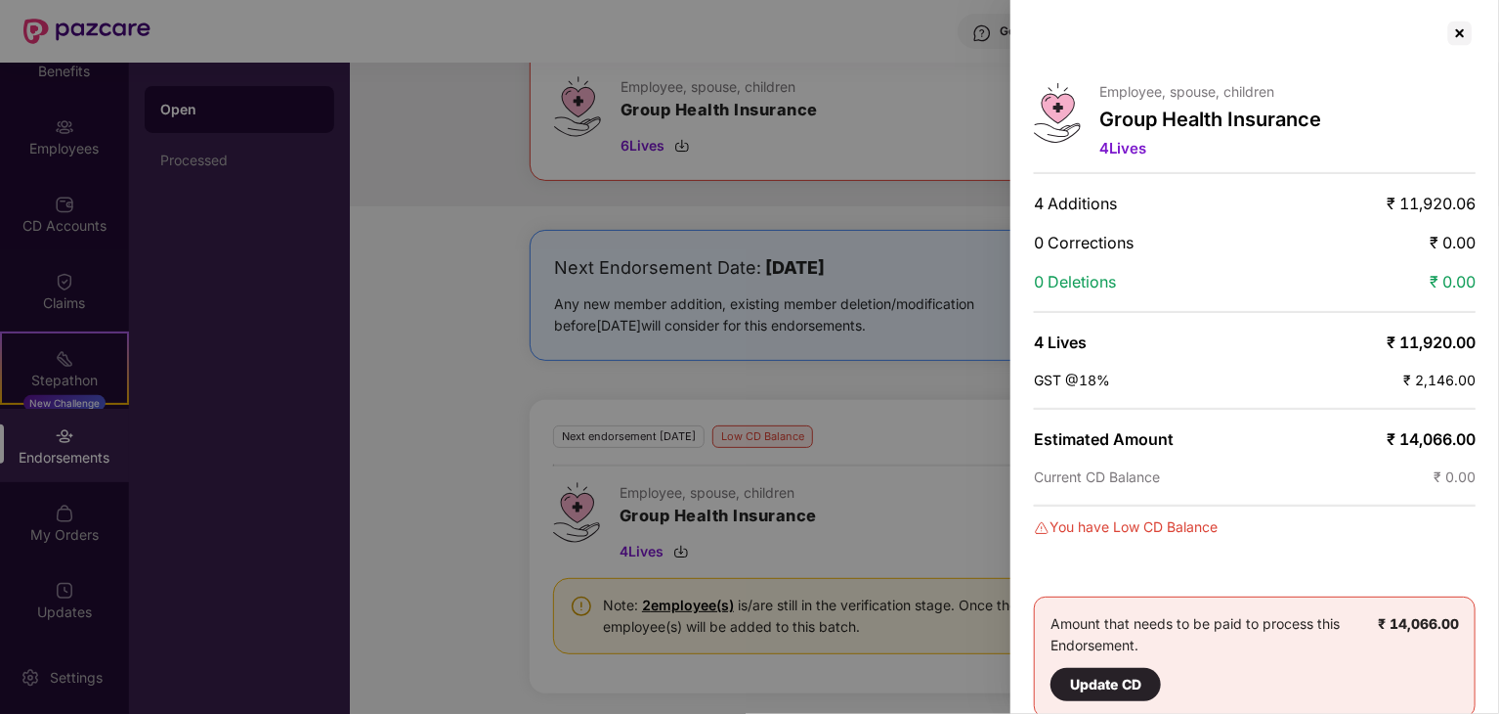
scroll to position [26, 0]
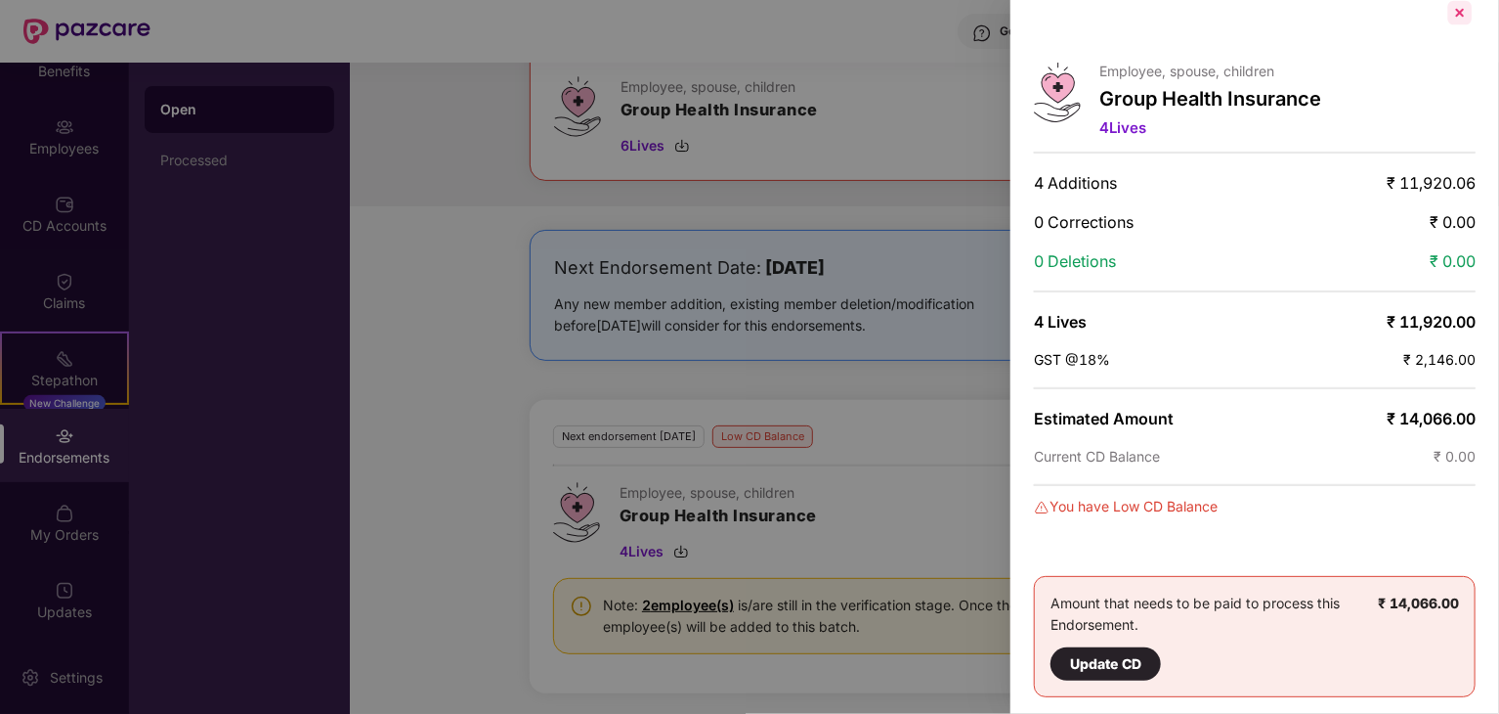
click at [1454, 22] on div at bounding box center [1460, 12] width 31 height 31
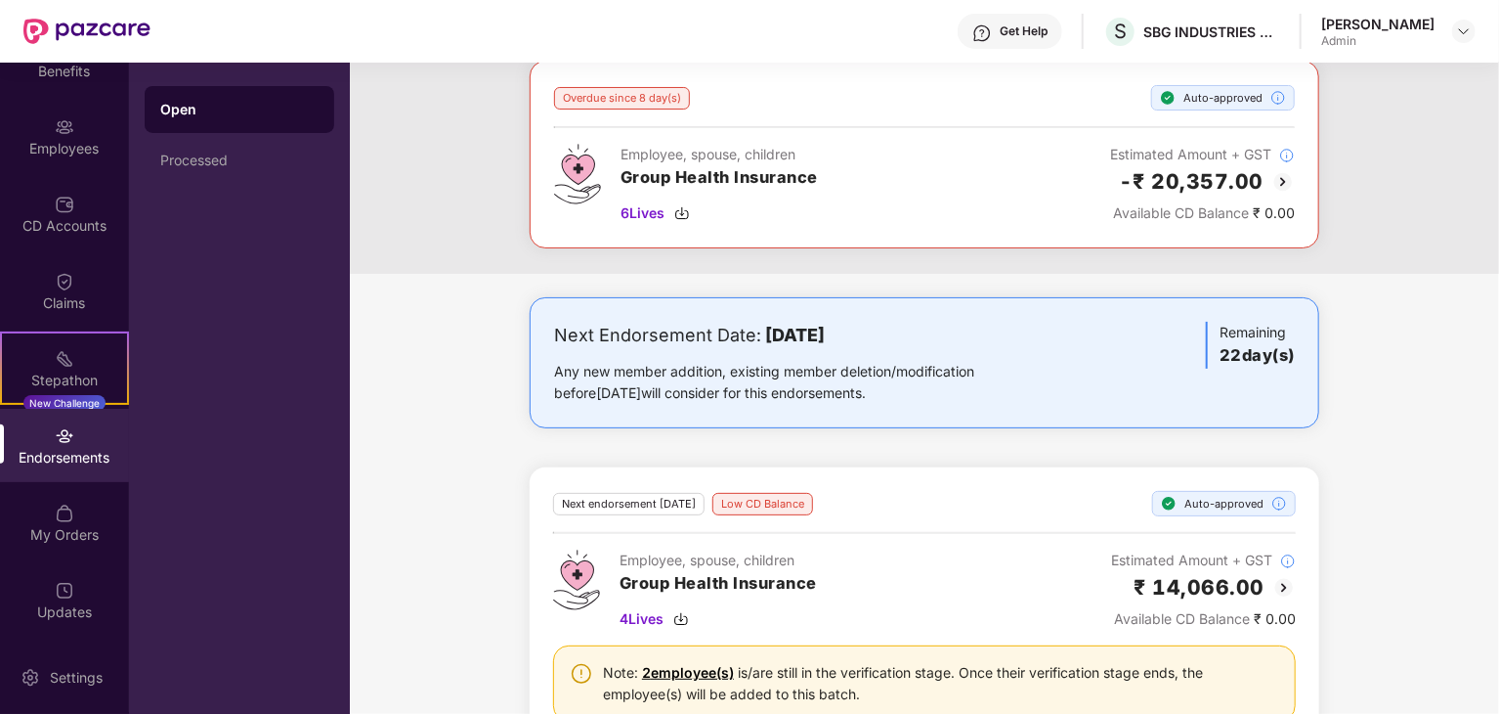
scroll to position [109, 0]
click at [825, 342] on b "[DATE]" at bounding box center [795, 335] width 60 height 21
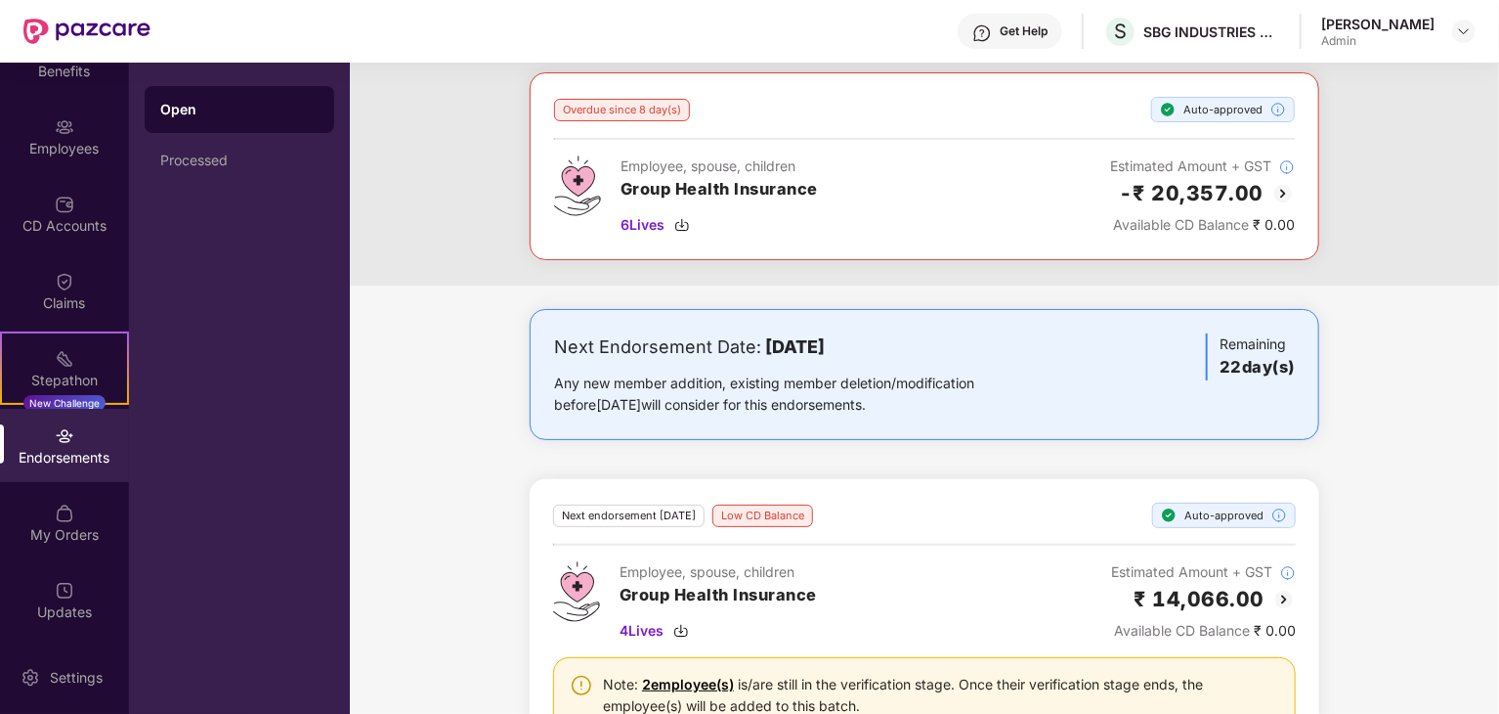
scroll to position [0, 0]
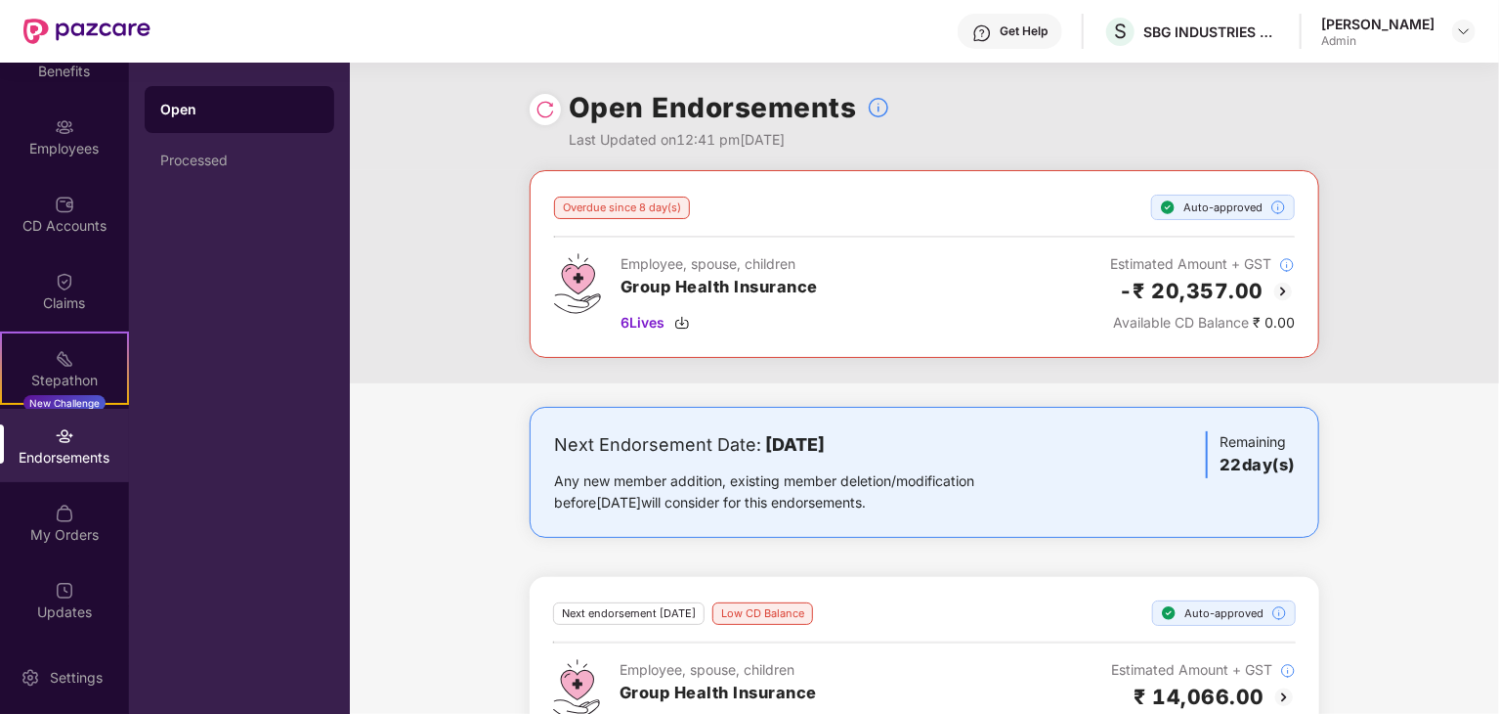
click at [637, 208] on div "Overdue since 8 day(s)" at bounding box center [622, 207] width 136 height 22
click at [1109, 193] on div "Overdue since 8 day(s) Auto-approved Employee, spouse, children Group Health In…" at bounding box center [925, 264] width 790 height 188
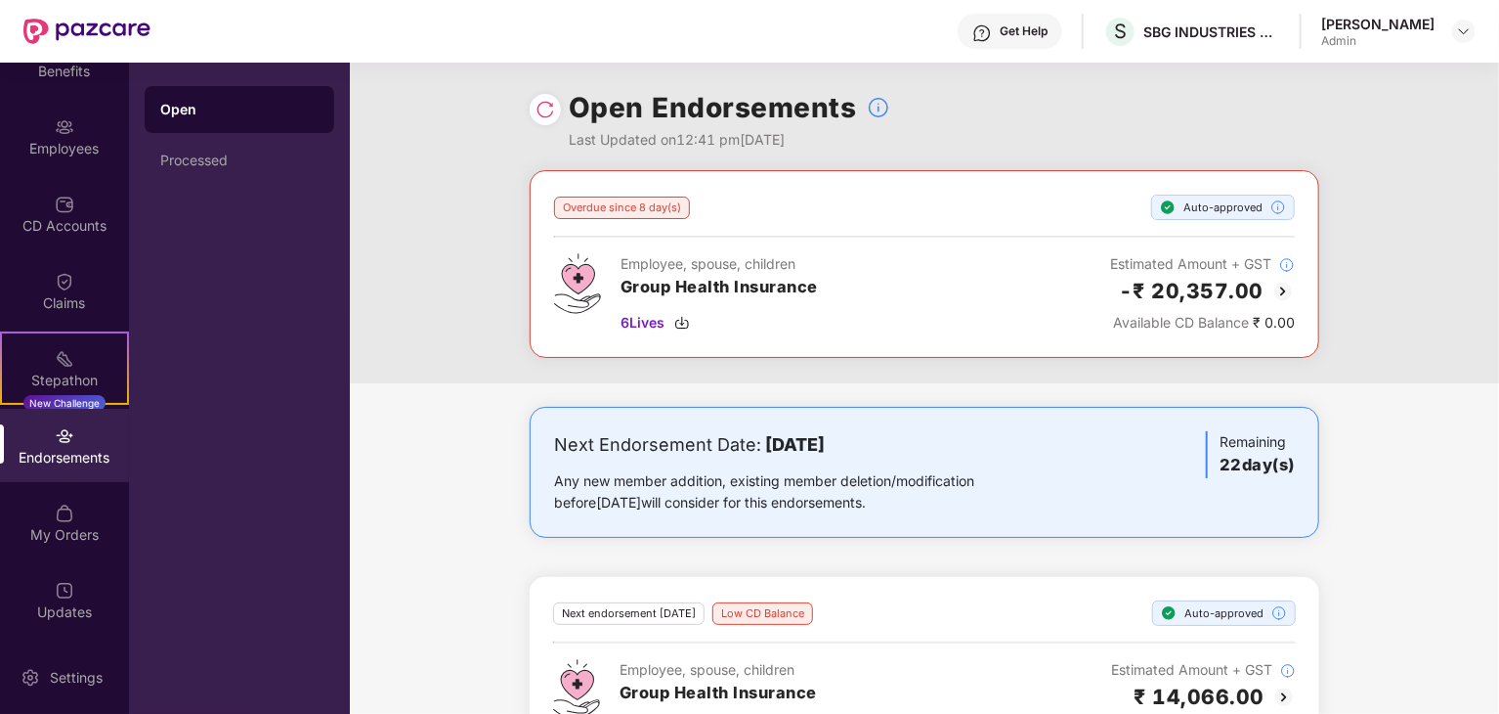
click at [623, 209] on div "Overdue since 8 day(s)" at bounding box center [622, 207] width 136 height 22
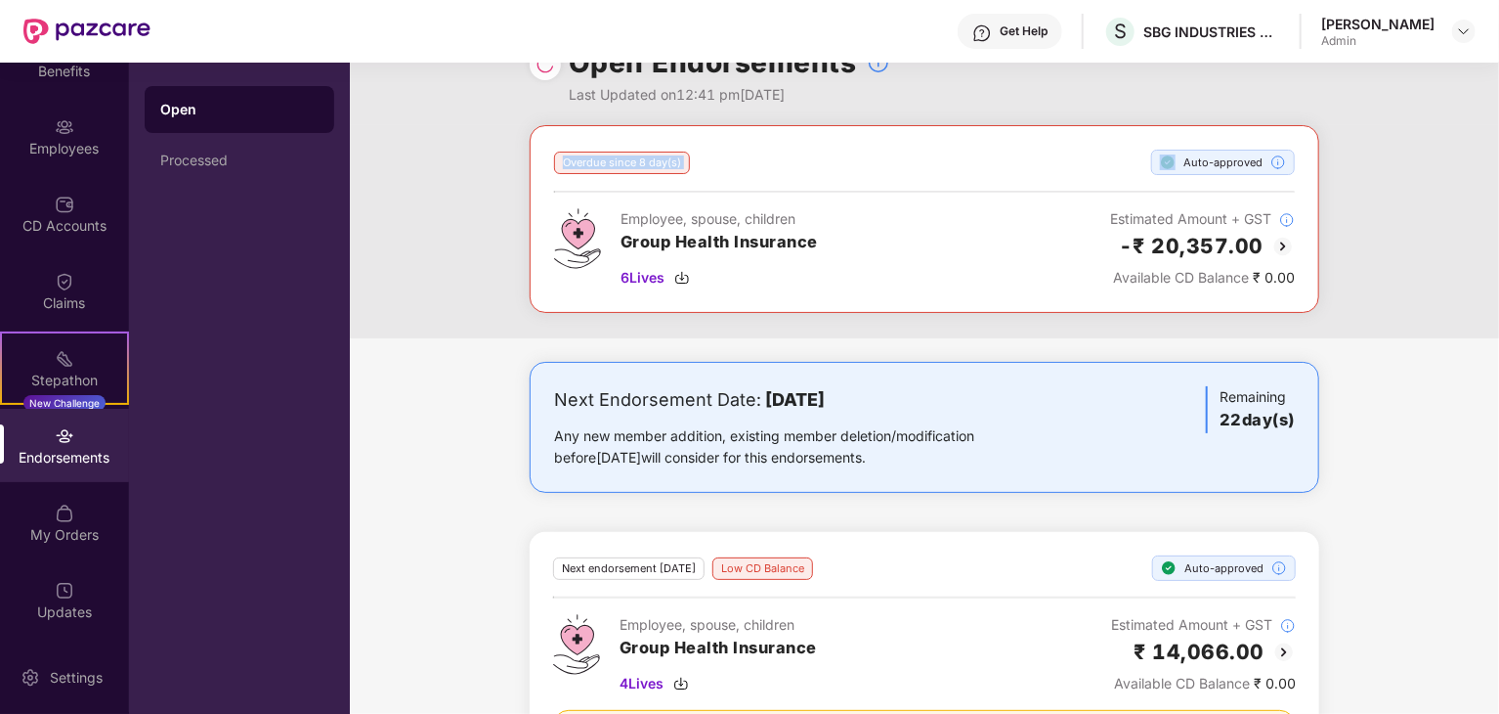
scroll to position [44, 0]
click at [952, 488] on div "Next Endorsement Date: [DATE] Any new member addition, existing member deletion…" at bounding box center [925, 428] width 790 height 131
click at [639, 603] on div "Next endorsement [DATE] Low CD Balance Auto-approved Employee, spouse, children…" at bounding box center [924, 679] width 743 height 246
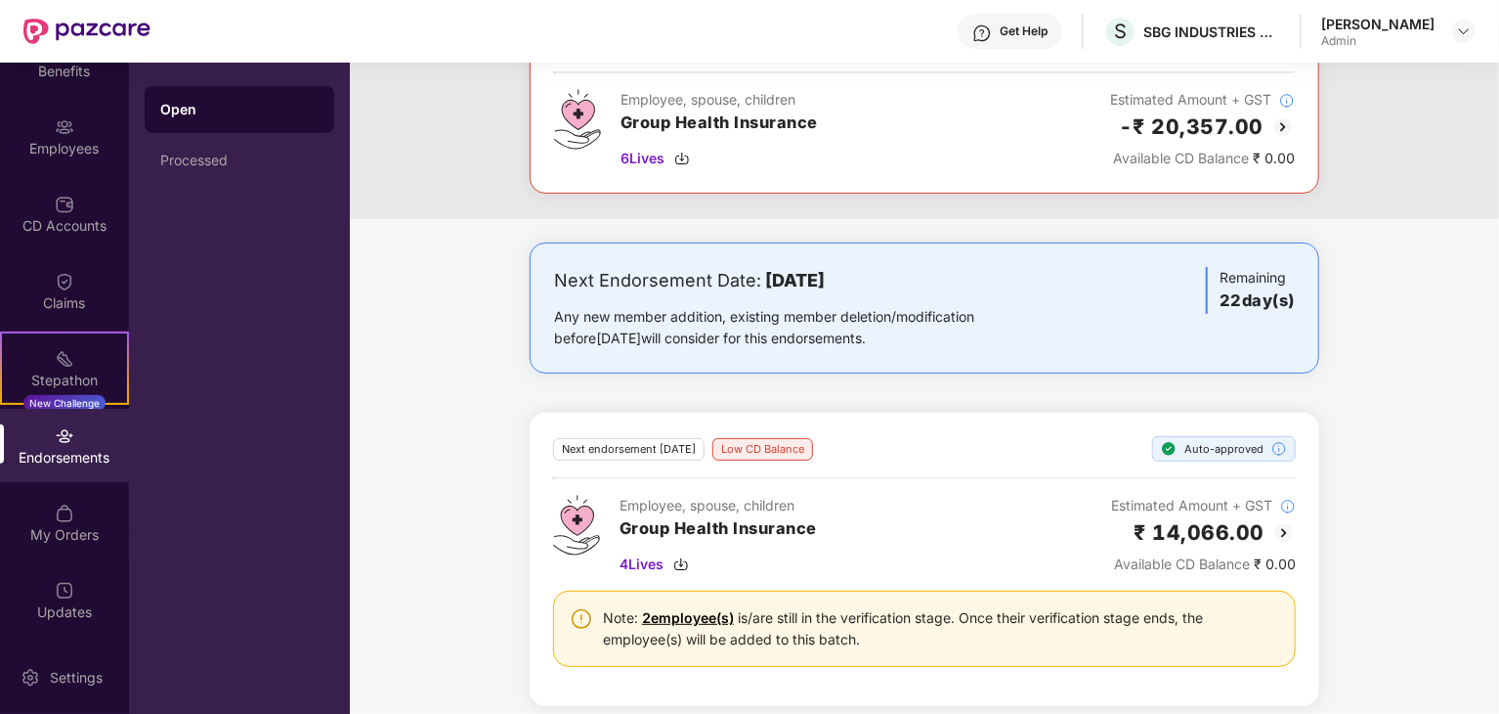
scroll to position [172, 0]
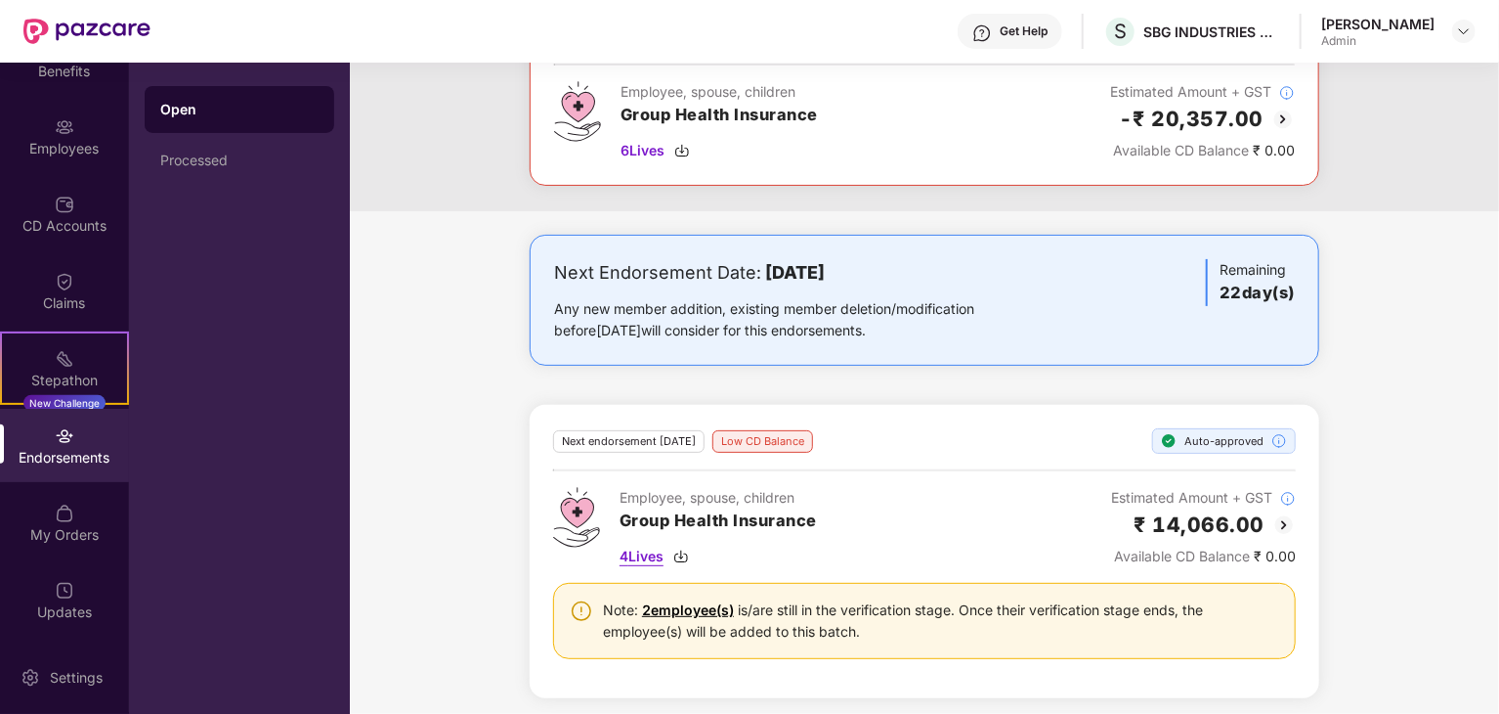
click at [645, 554] on span "4 Lives" at bounding box center [642, 556] width 44 height 22
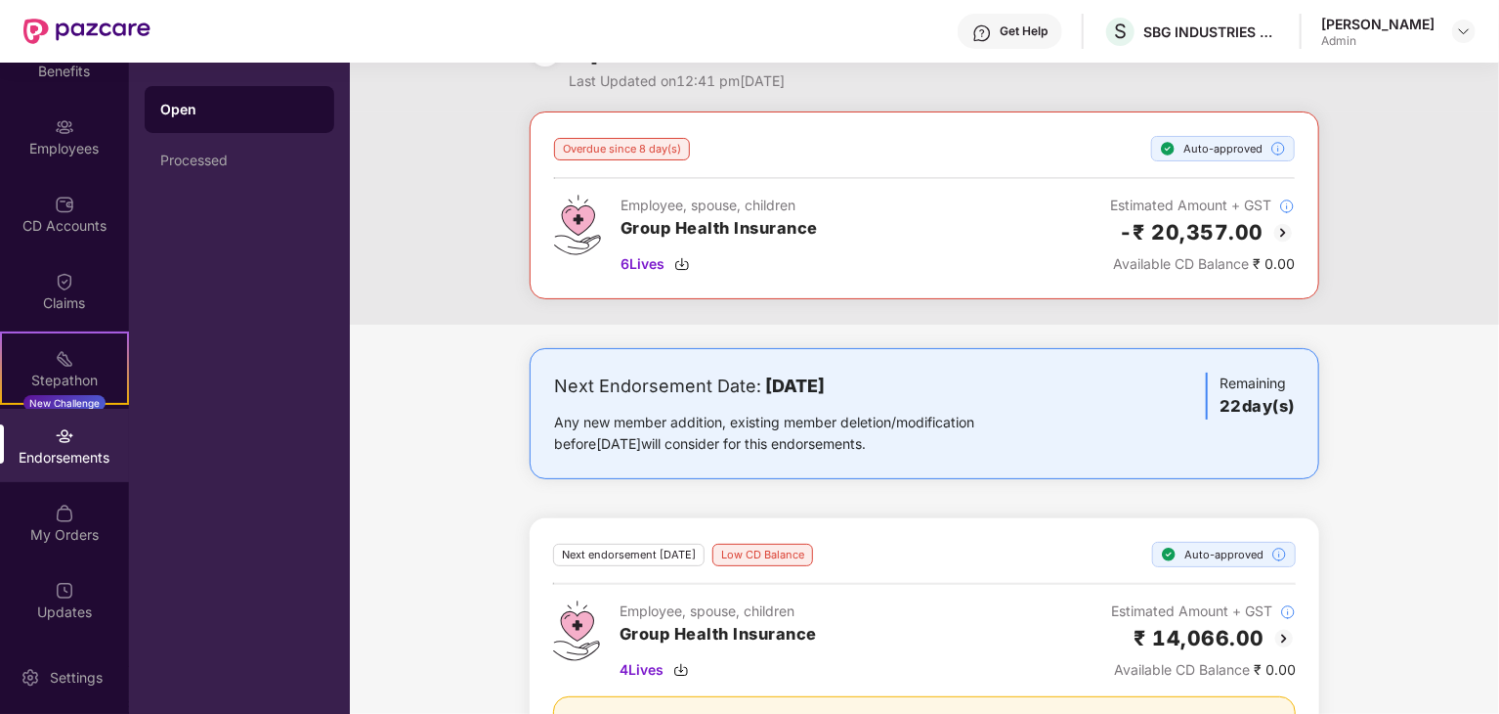
scroll to position [0, 0]
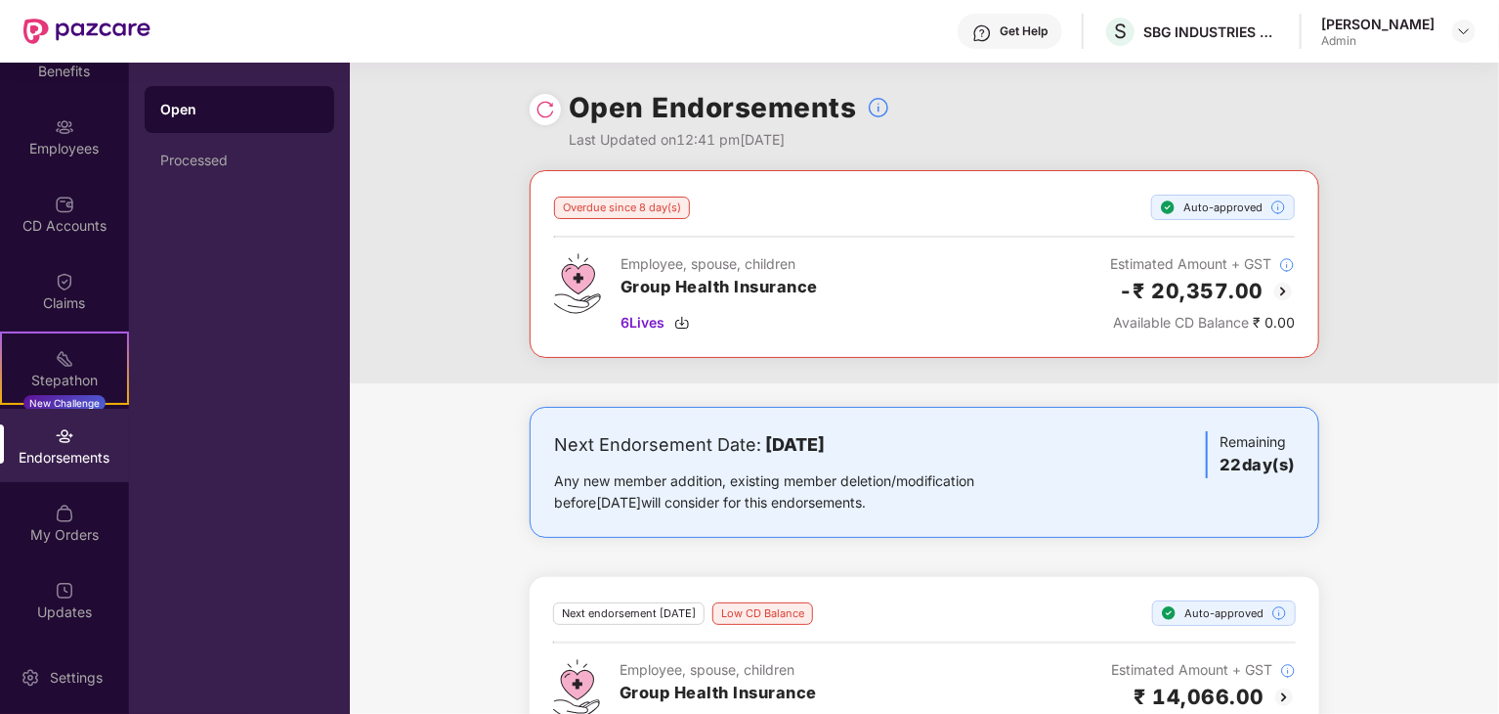
click at [535, 500] on div "Next Endorsement Date: [DATE] Any new member addition, existing member deletion…" at bounding box center [925, 472] width 790 height 131
